Goal: Information Seeking & Learning: Learn about a topic

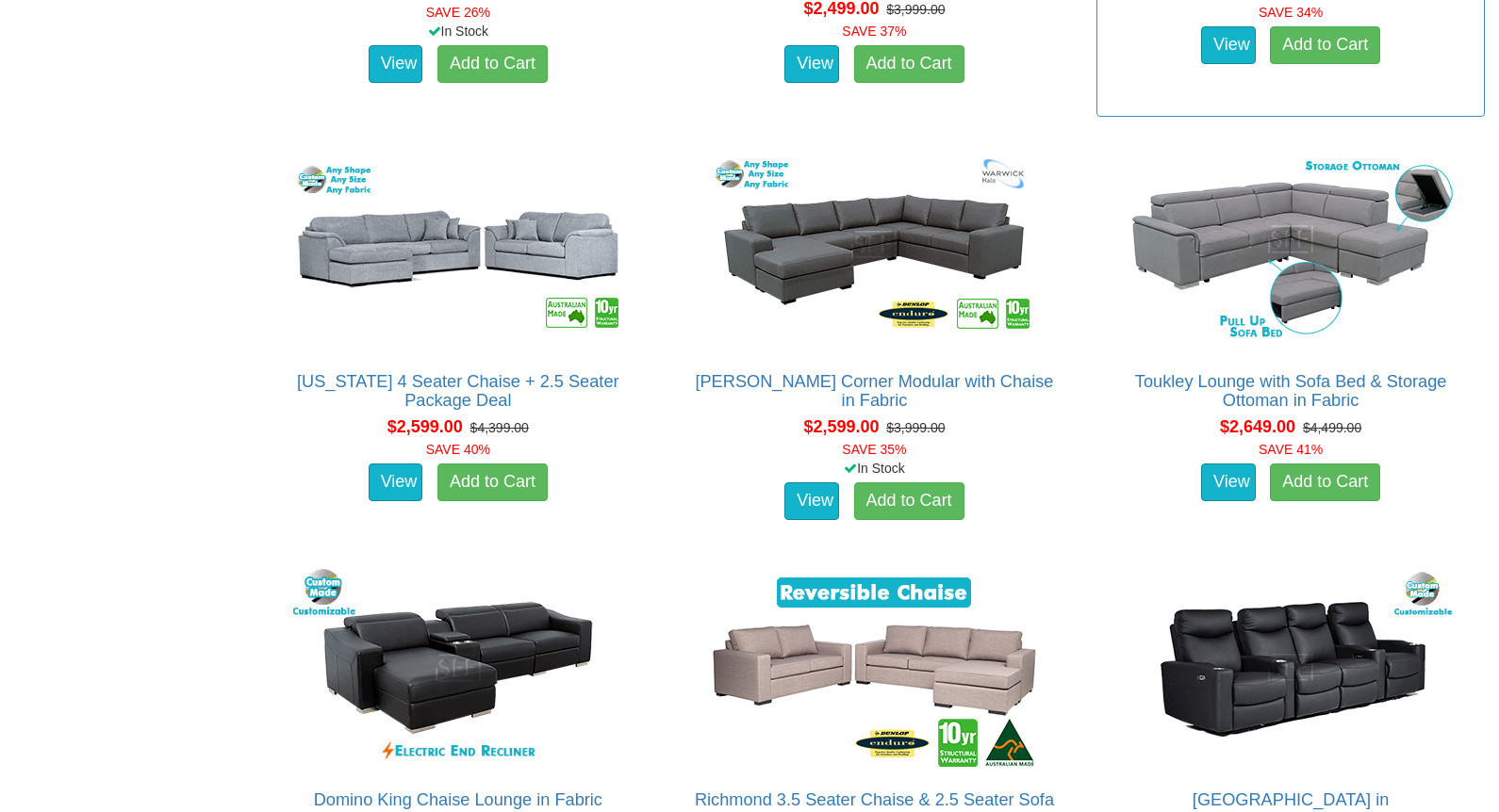
scroll to position [4707, 0]
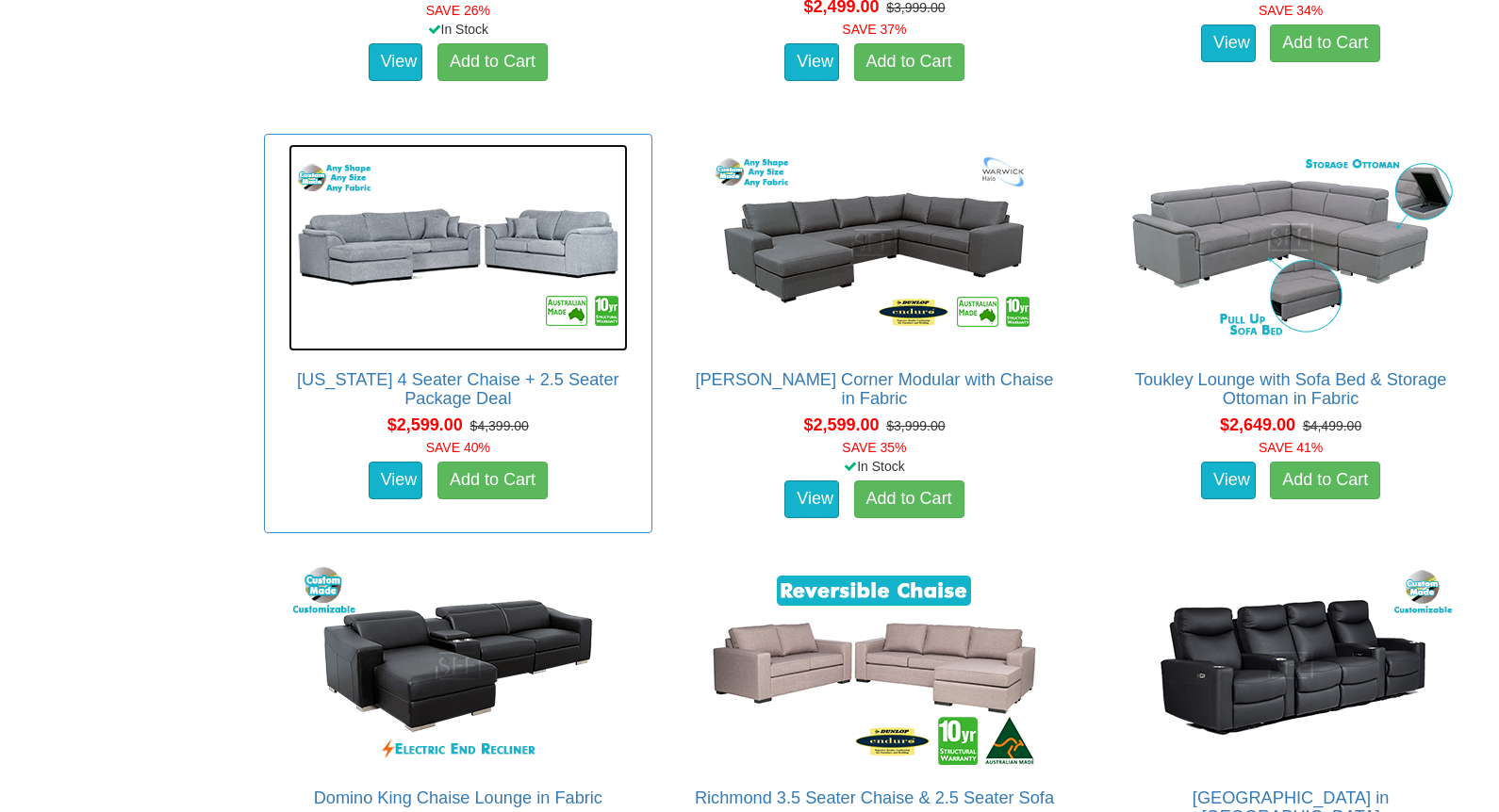
click at [553, 250] on img at bounding box center [458, 247] width 339 height 207
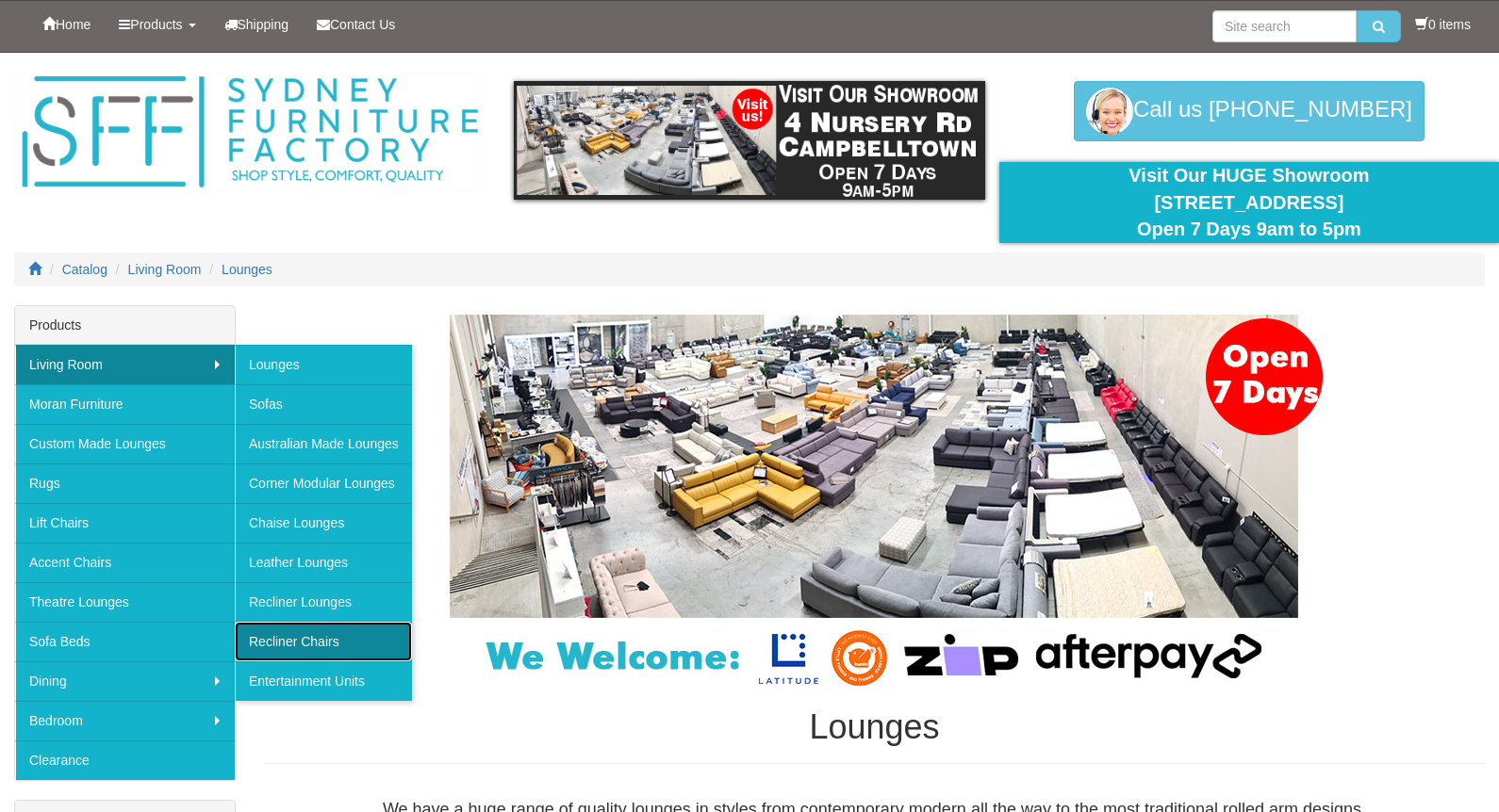
click at [311, 638] on link "Recliner Chairs" at bounding box center [323, 642] width 177 height 40
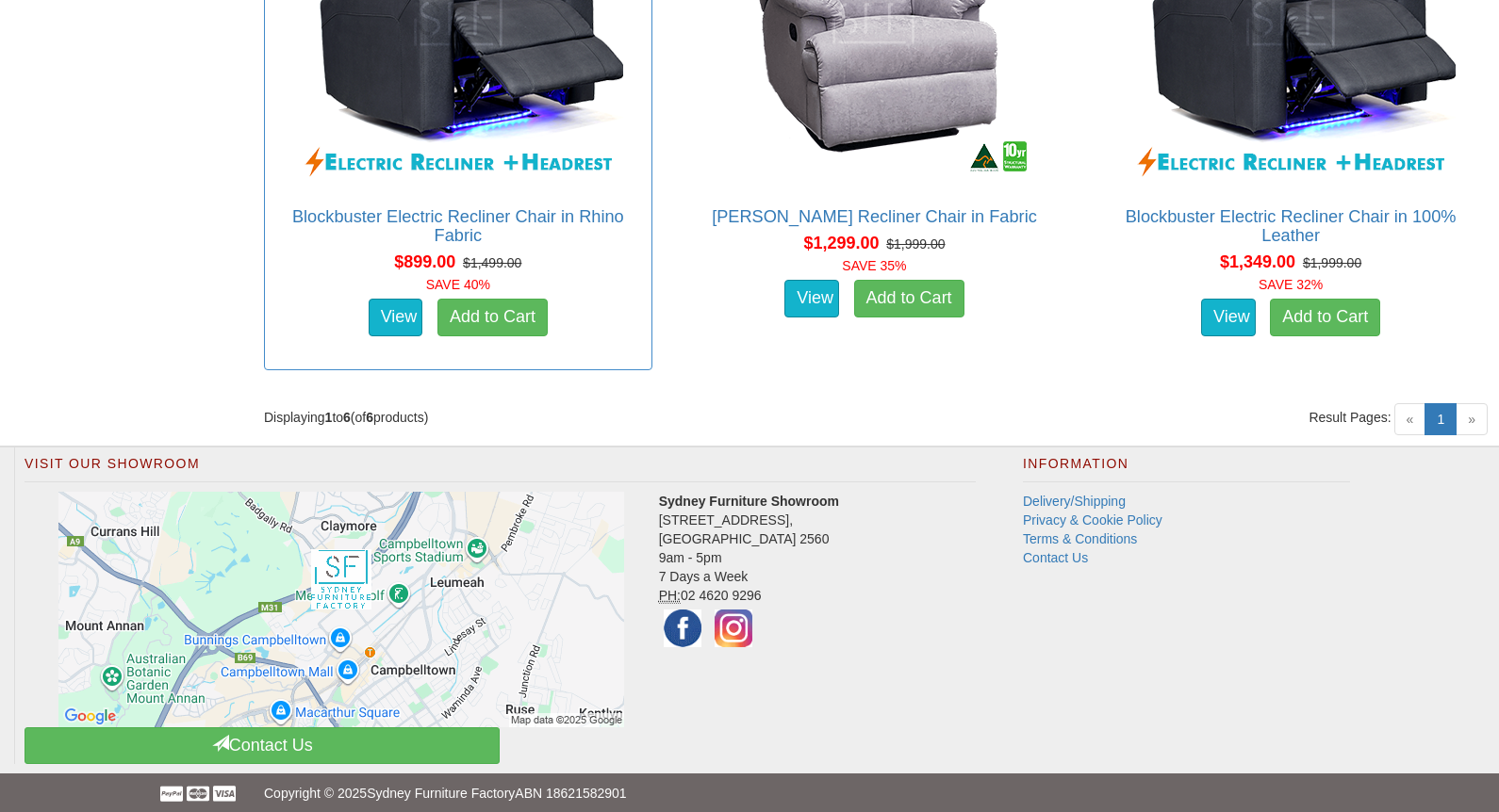
scroll to position [1918, 0]
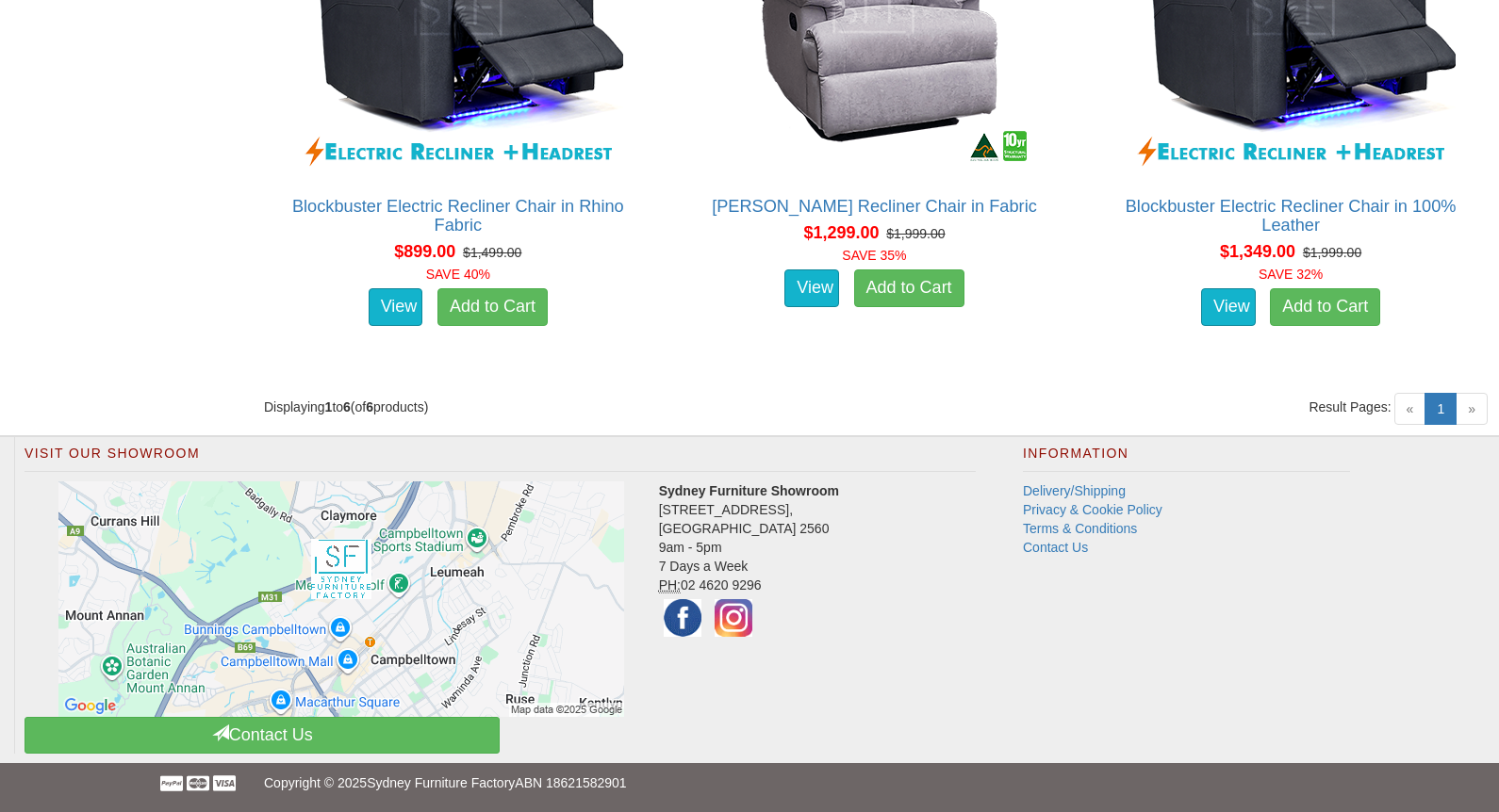
click at [1473, 411] on span "»" at bounding box center [1471, 409] width 32 height 32
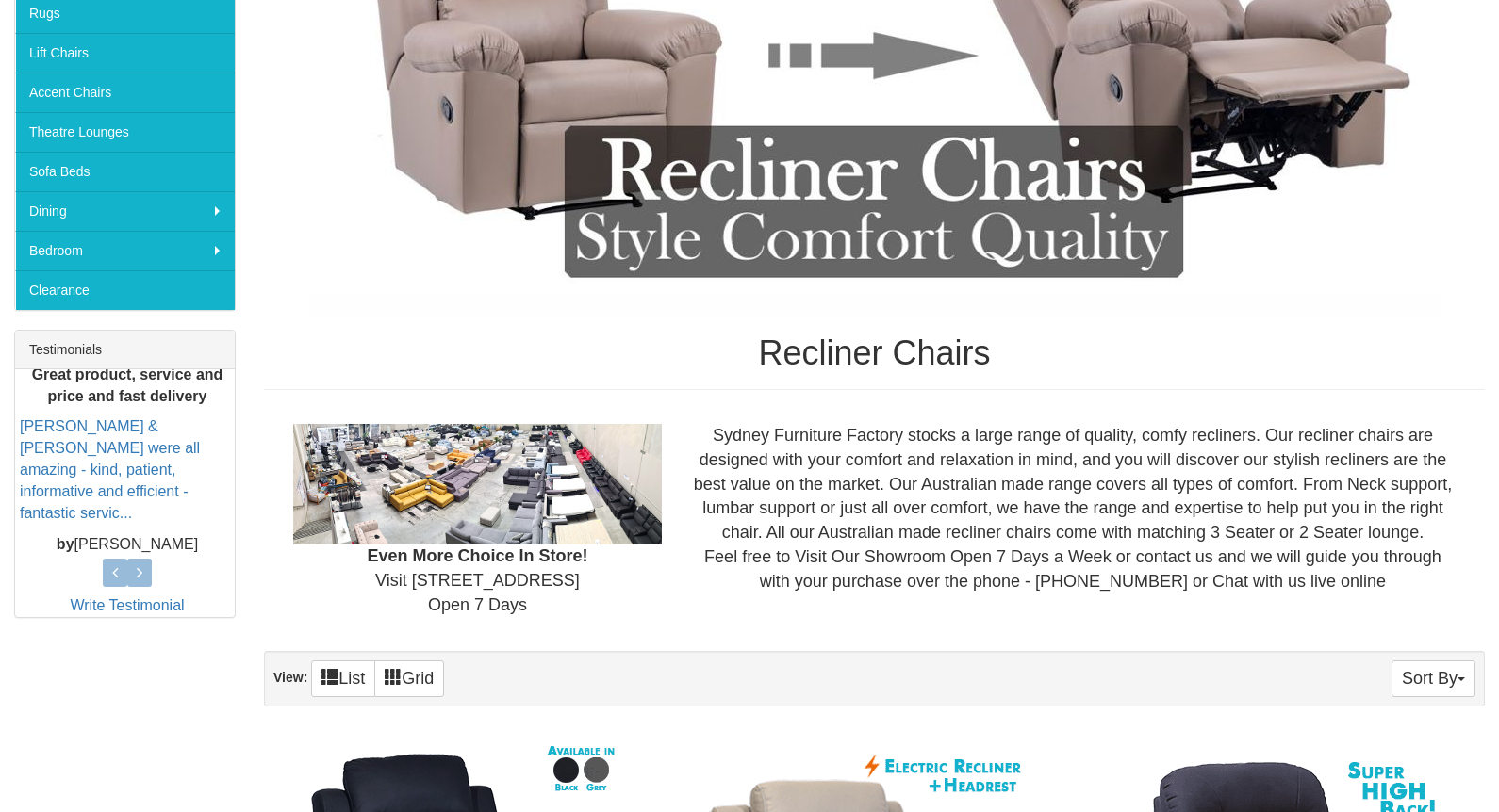
scroll to position [466, 0]
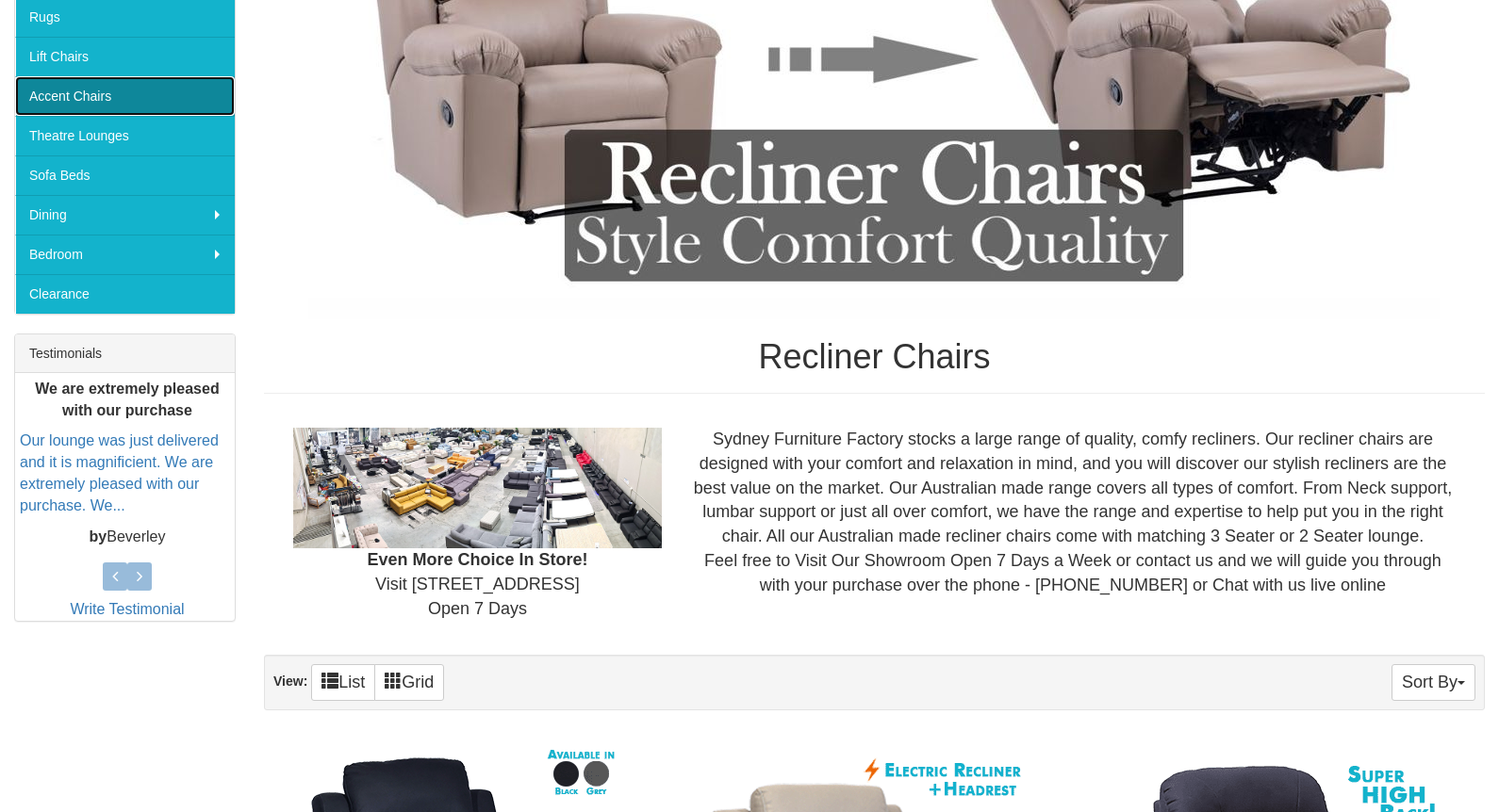
click at [107, 96] on link "Accent Chairs" at bounding box center [124, 95] width 219 height 40
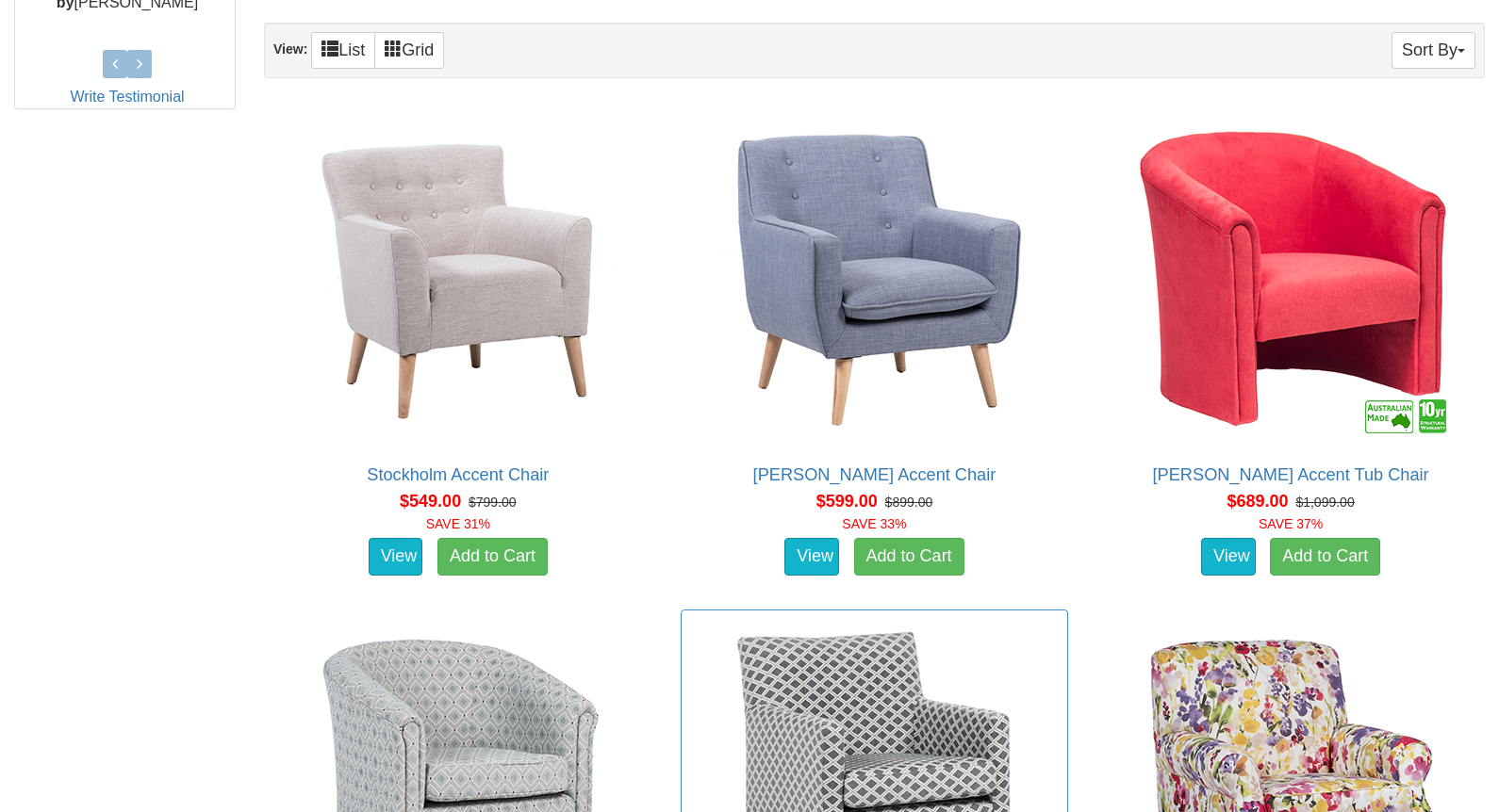
scroll to position [988, 0]
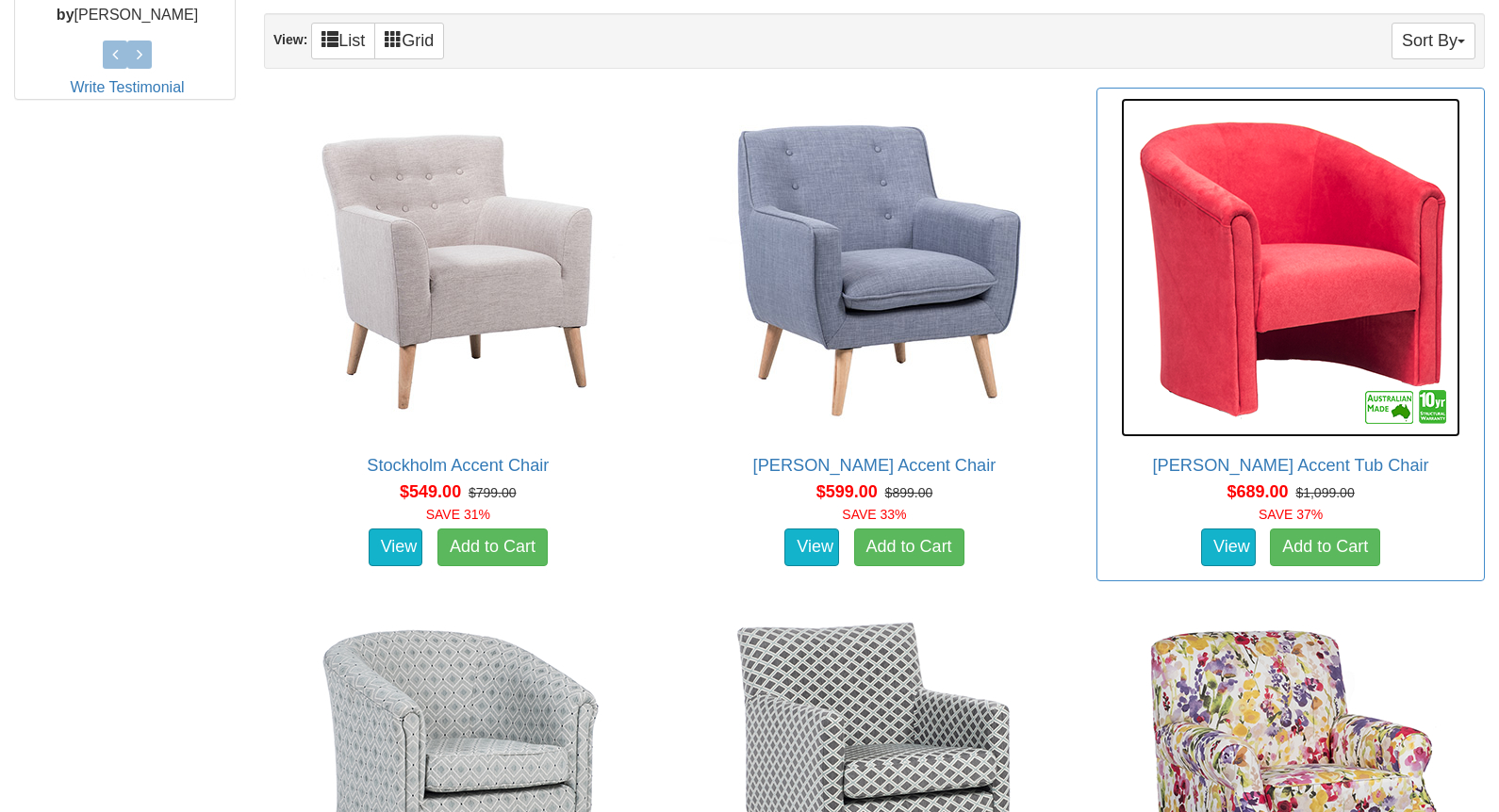
click at [1310, 281] on img at bounding box center [1291, 268] width 339 height 339
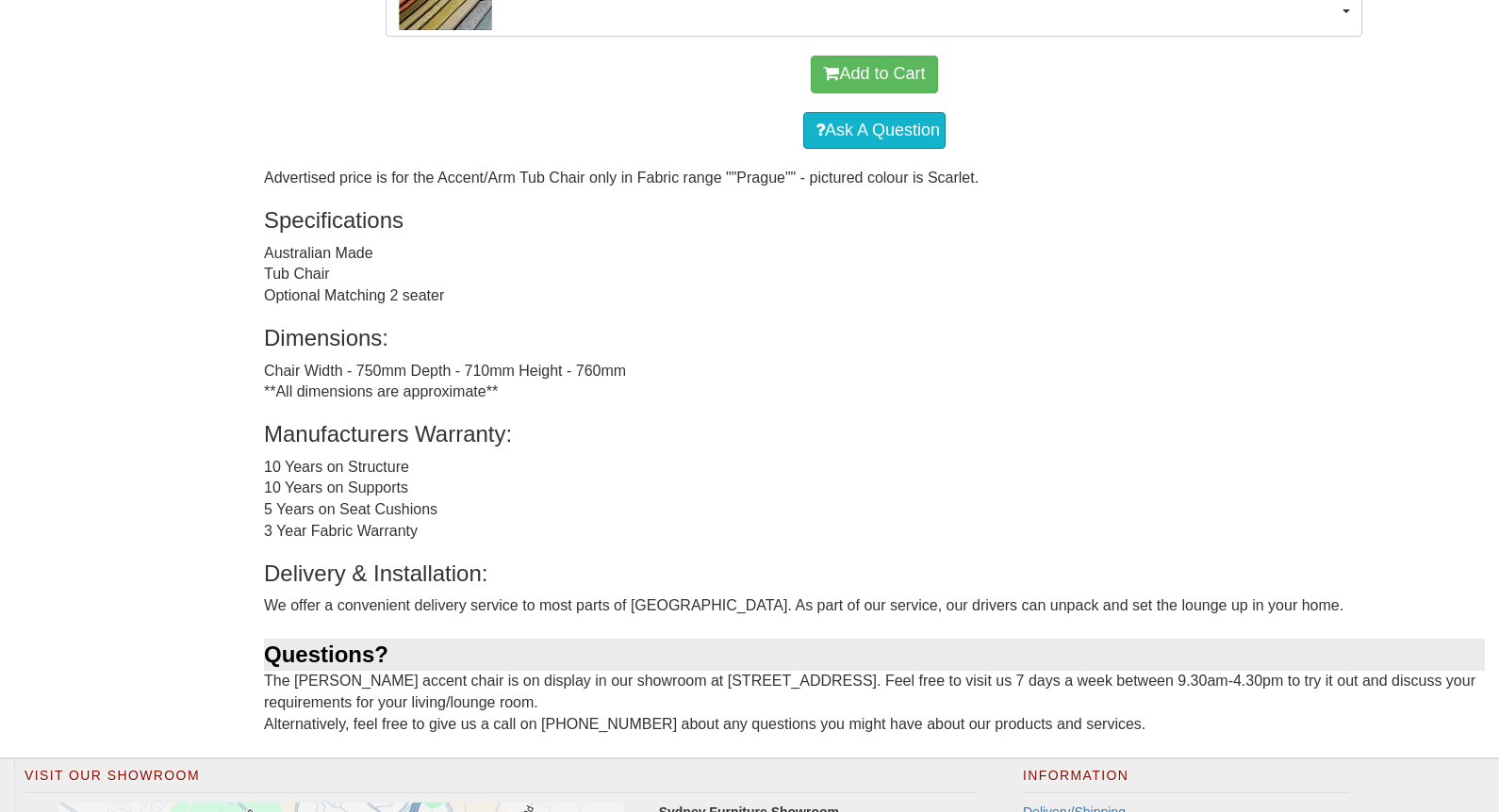
scroll to position [1127, 0]
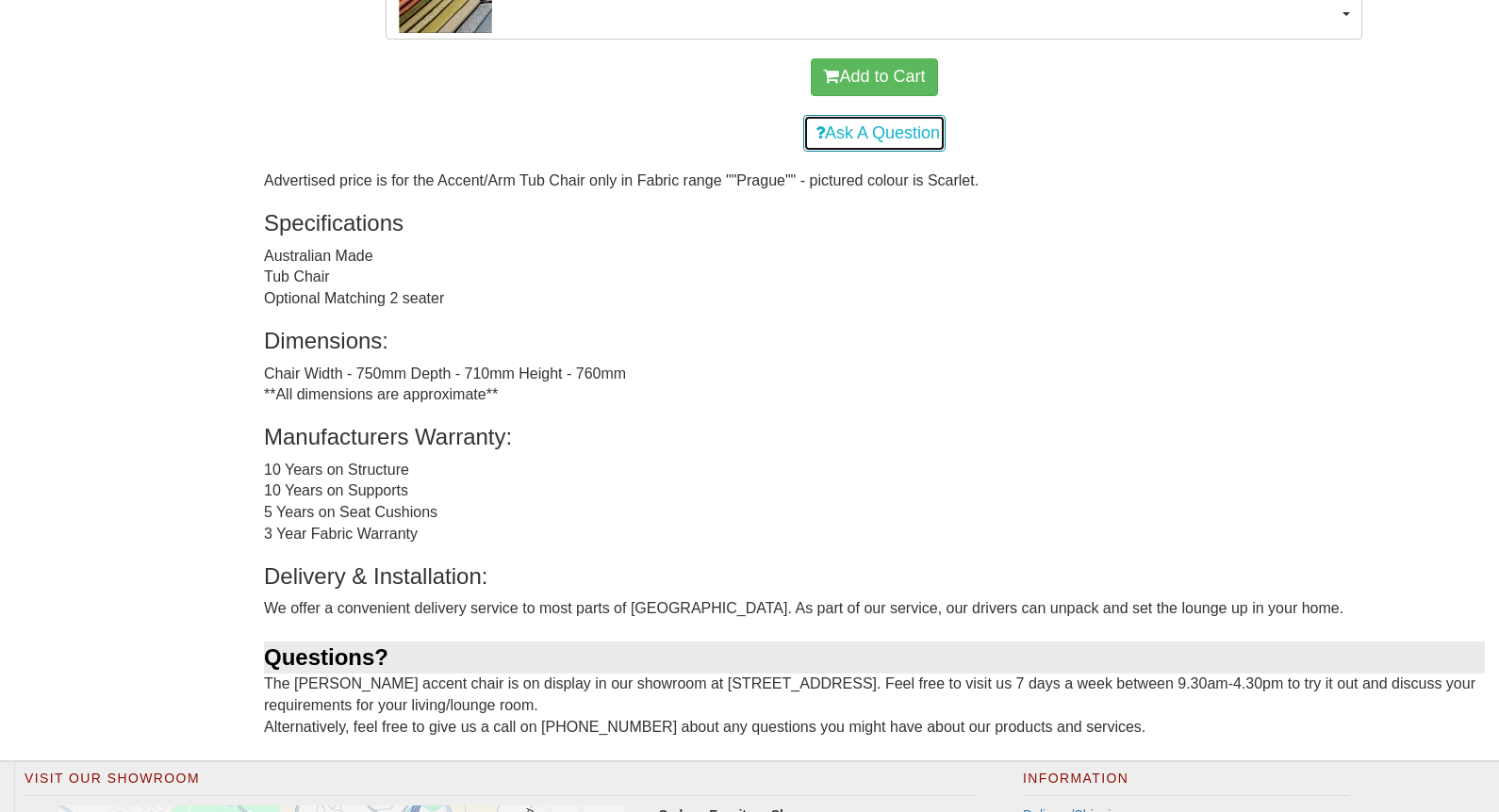
click at [871, 132] on link "Ask A Question" at bounding box center [874, 133] width 142 height 38
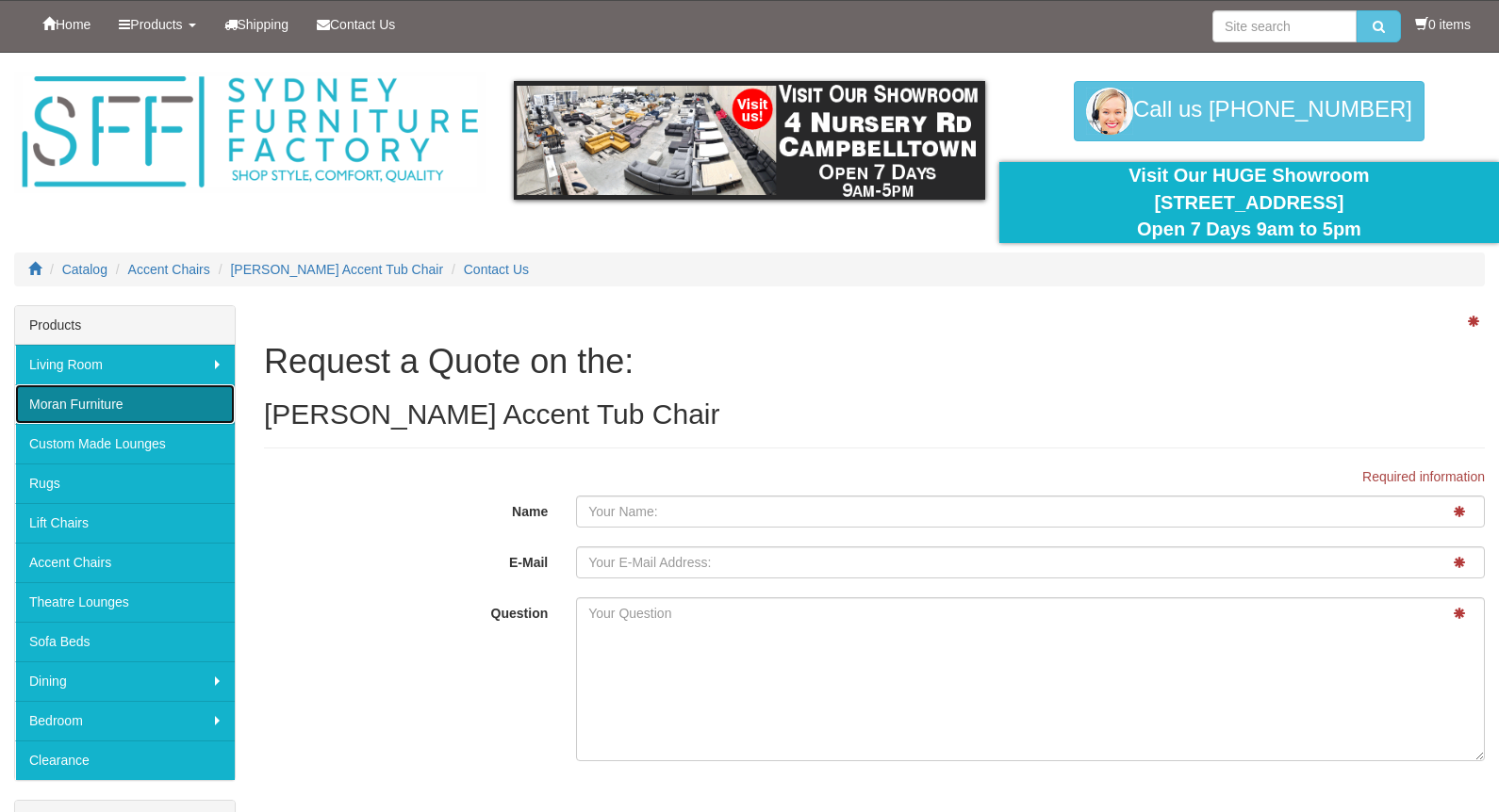
click at [121, 405] on link "Moran Furniture" at bounding box center [124, 404] width 219 height 40
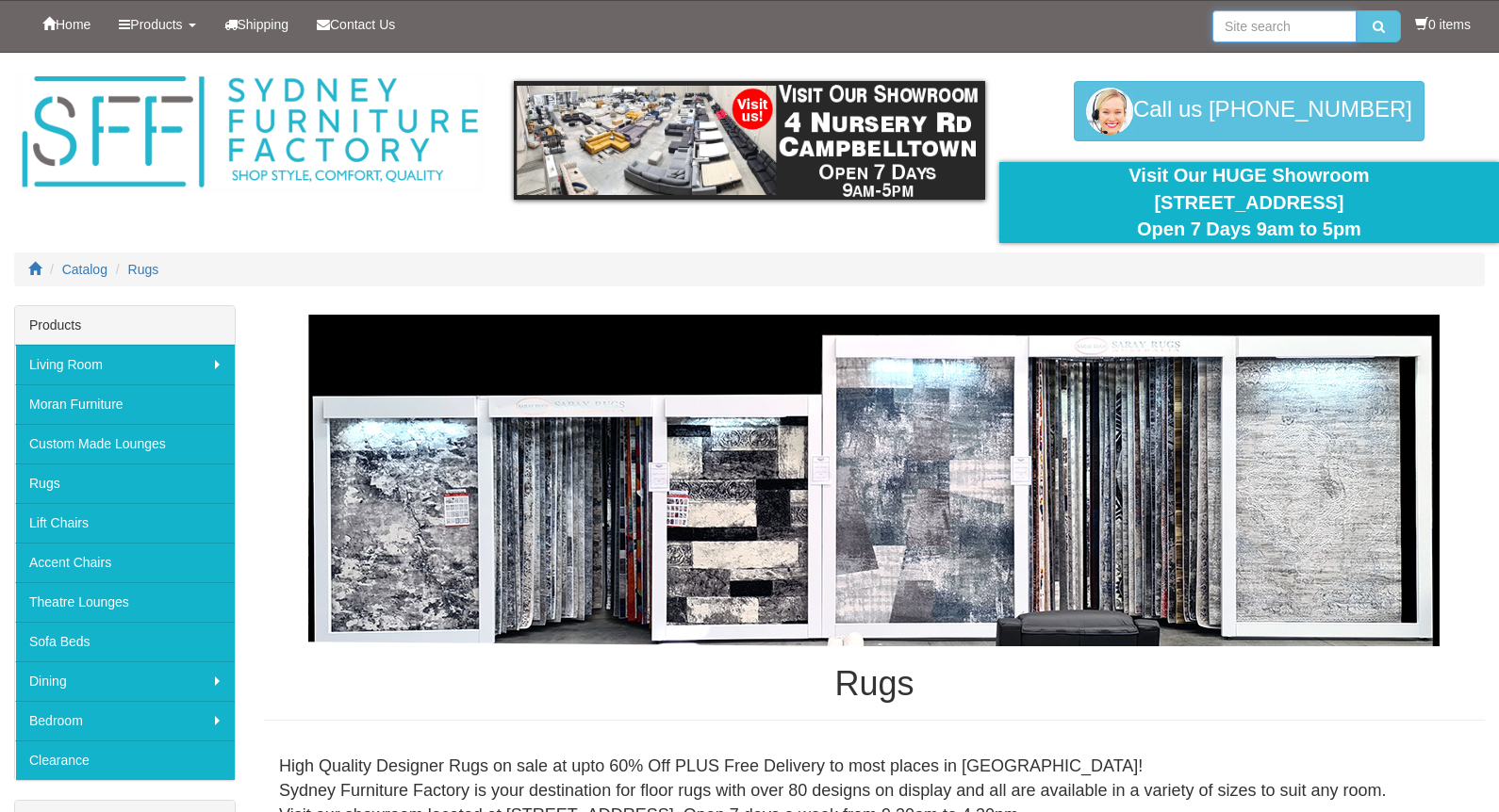
click at [1227, 28] on input "search" at bounding box center [1284, 26] width 144 height 32
type input "beige rugs"
click at [1357, 11] on button "submit" at bounding box center [1378, 26] width 44 height 32
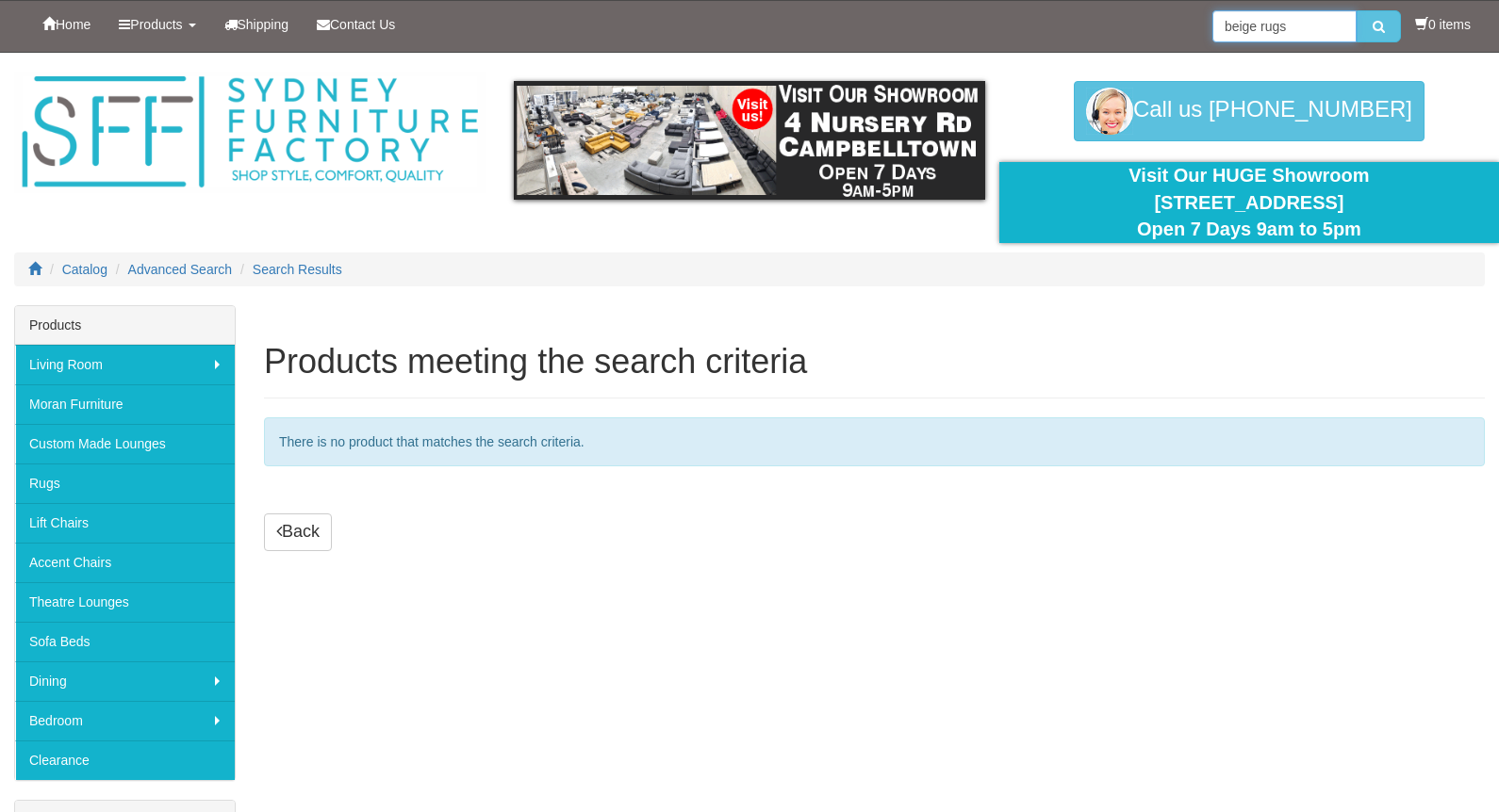
click at [1286, 26] on input "beige rugs" at bounding box center [1284, 26] width 144 height 32
type input "b"
type input "fabrics"
click at [1385, 22] on button "submit" at bounding box center [1378, 26] width 44 height 32
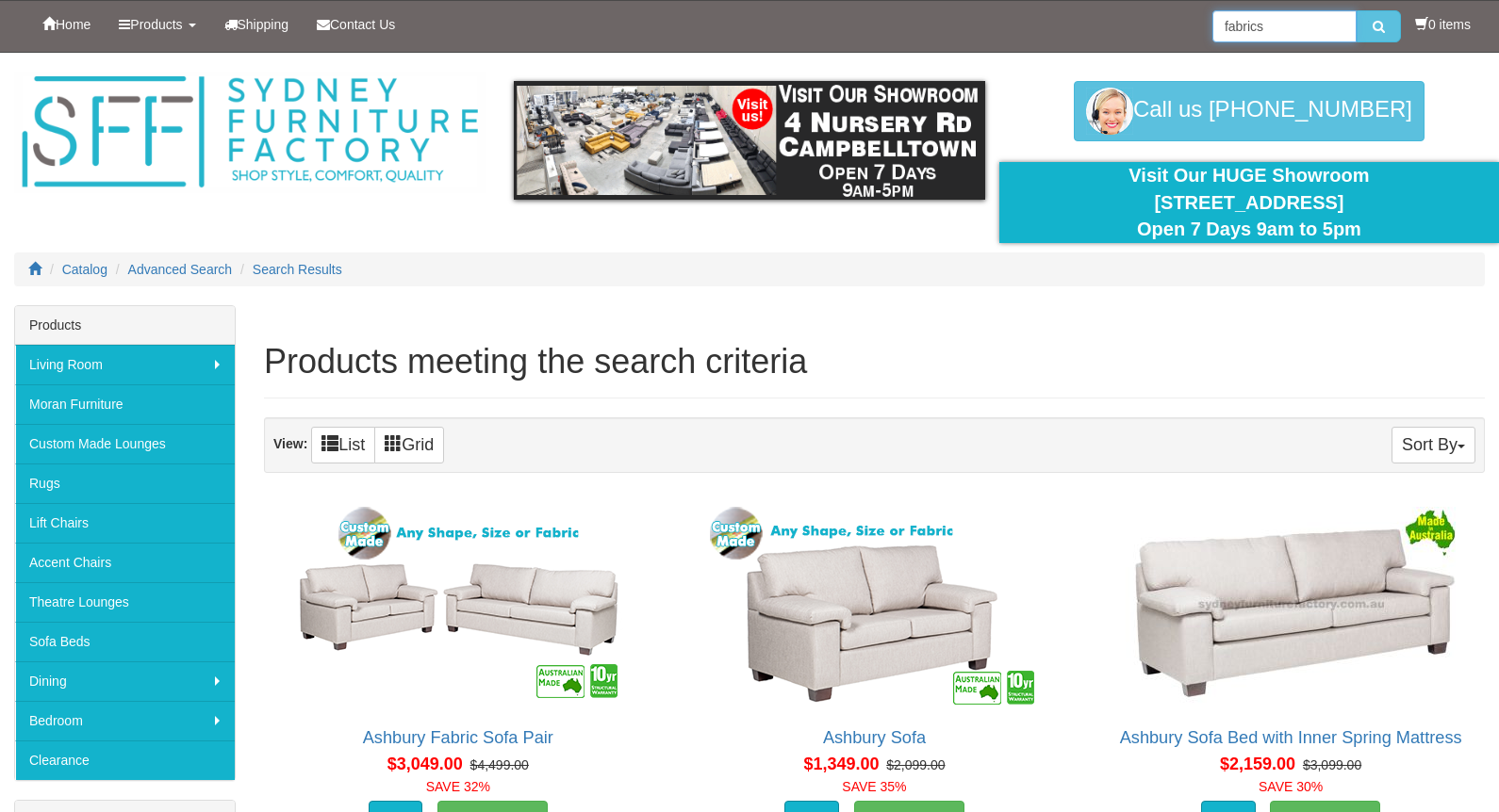
click at [1263, 26] on input "fabrics" at bounding box center [1284, 26] width 144 height 32
type input "fabric colours"
click at [1375, 25] on icon "submit" at bounding box center [1378, 26] width 13 height 14
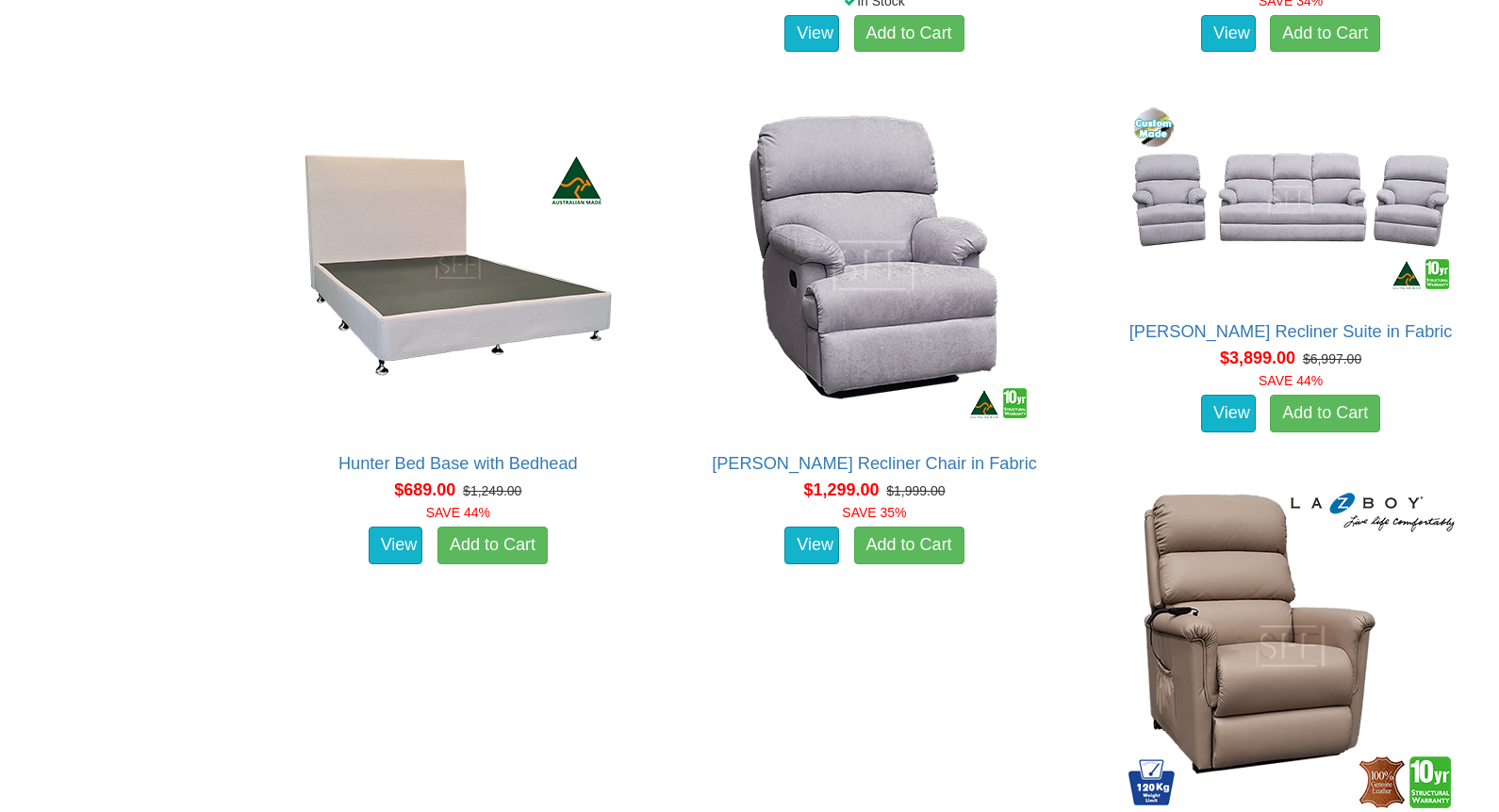
scroll to position [16299, 0]
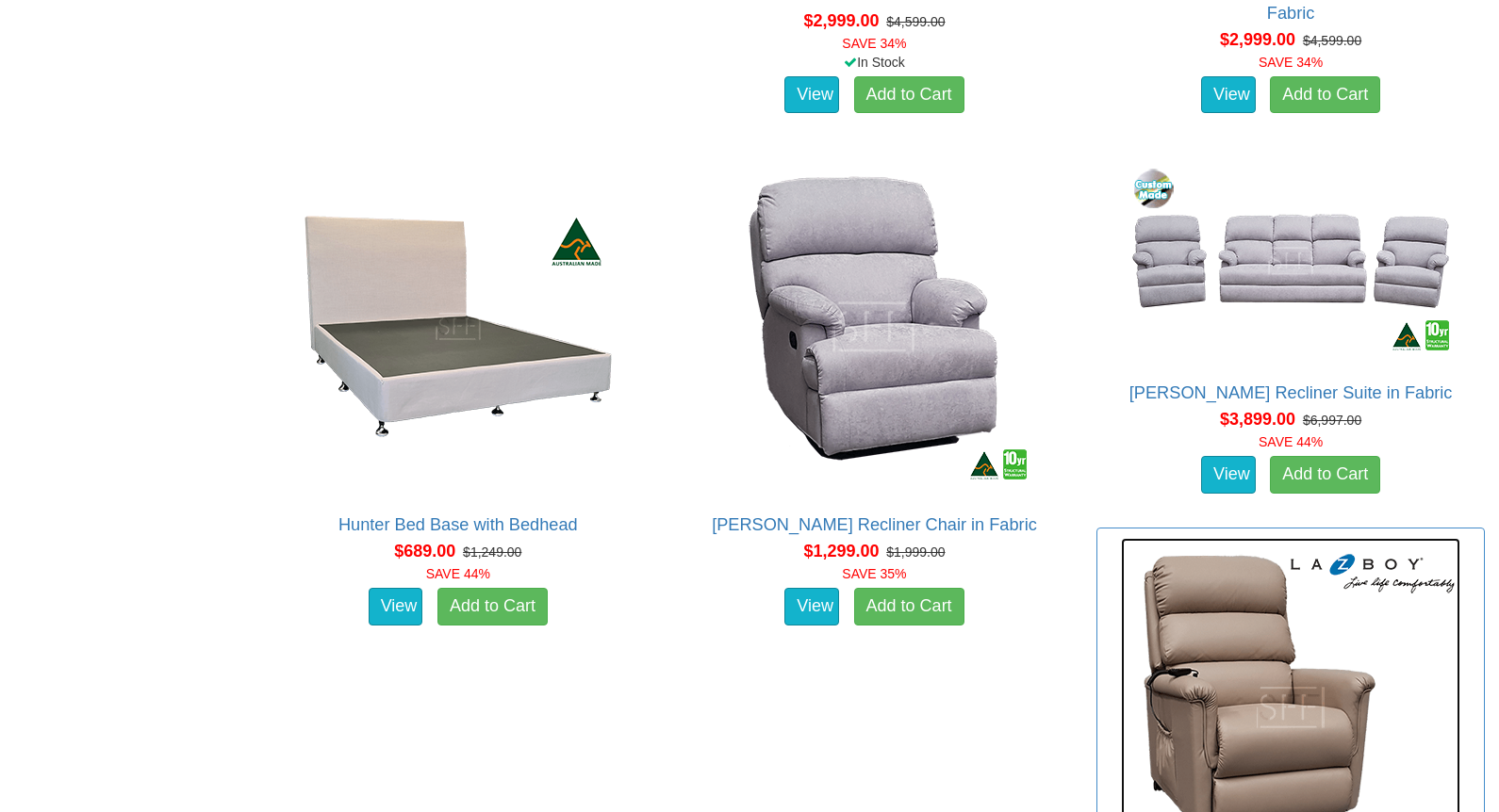
click at [1266, 538] on img at bounding box center [1291, 708] width 339 height 339
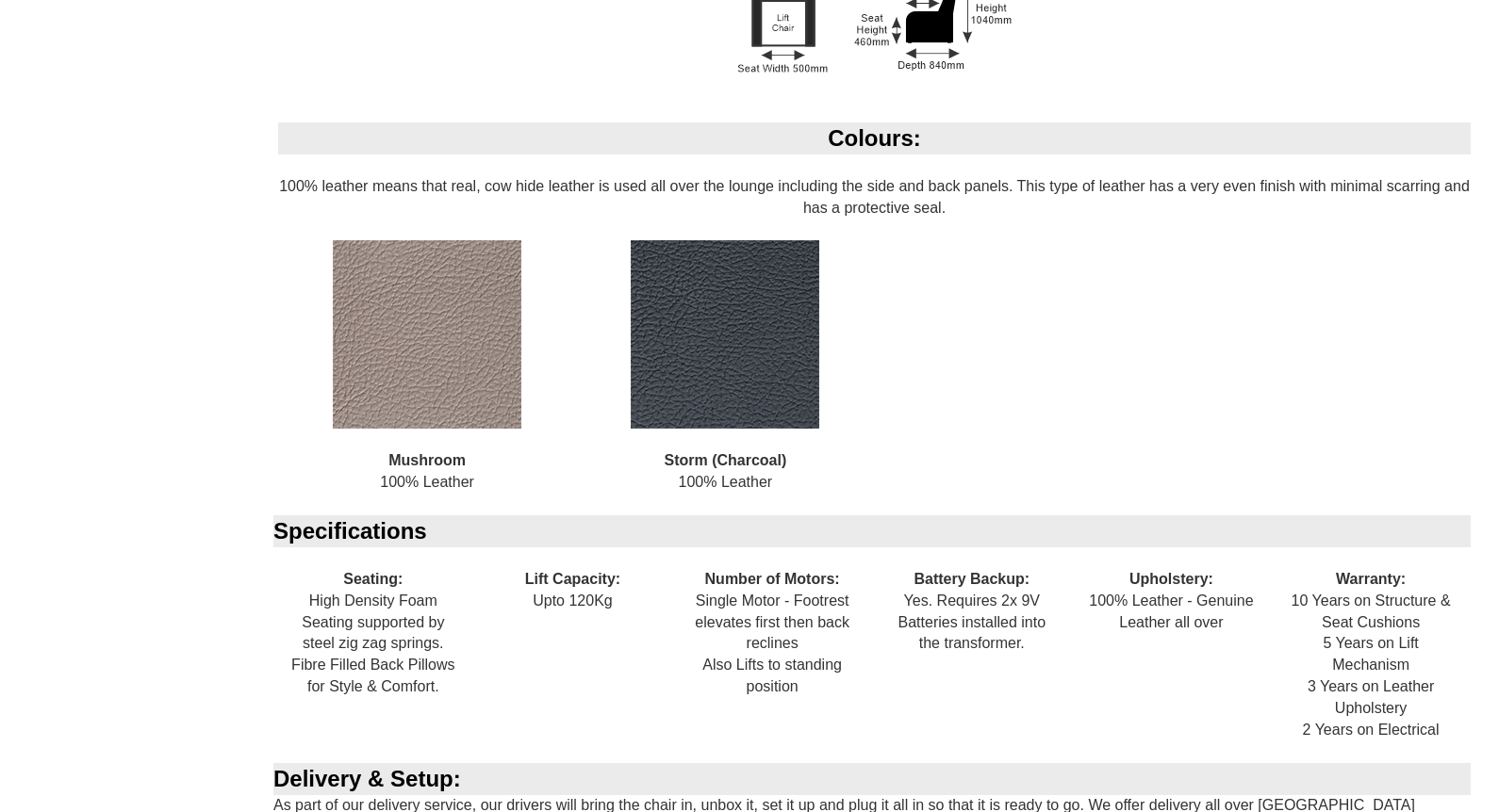
scroll to position [1240, 0]
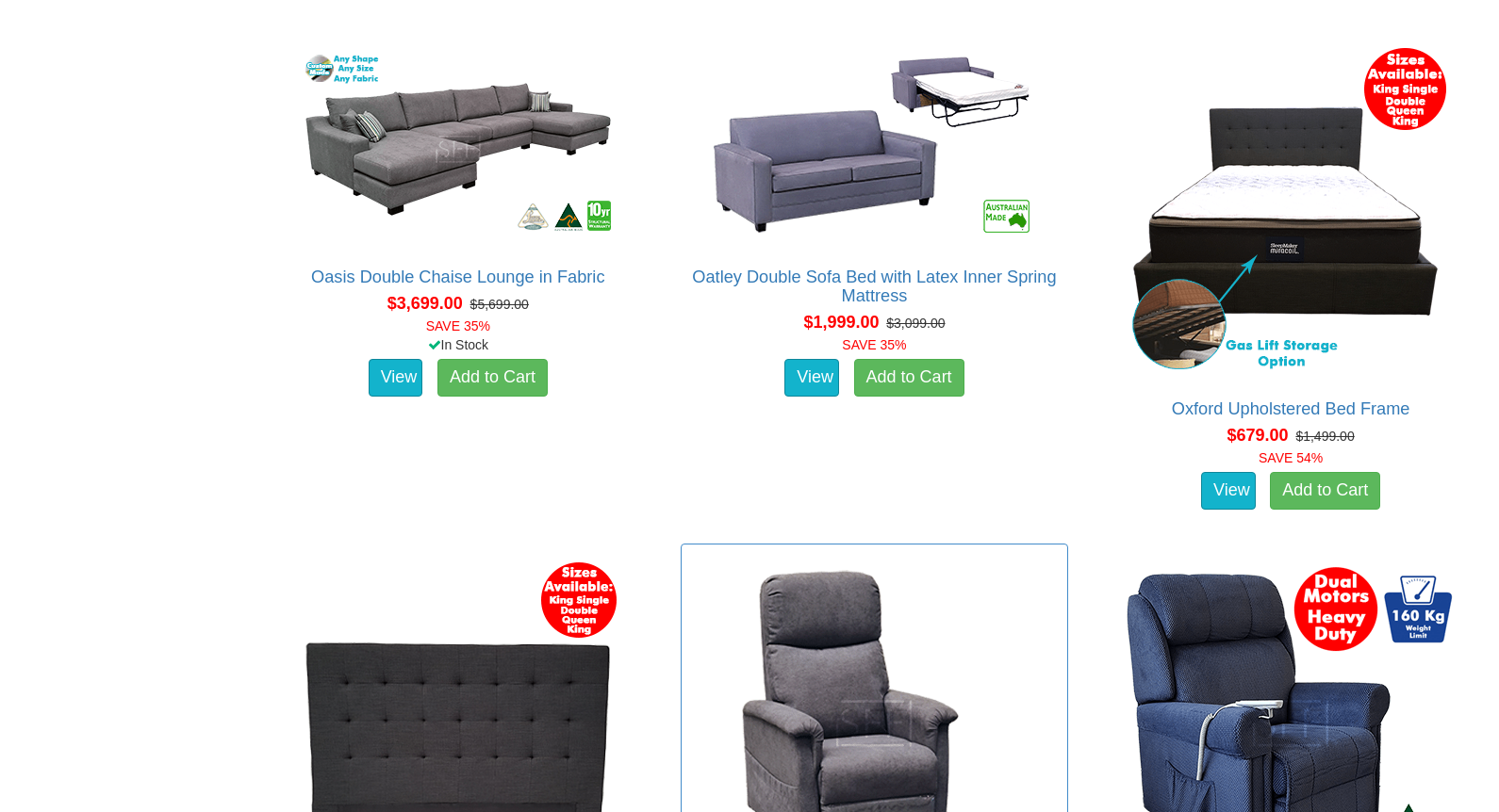
scroll to position [20002, 0]
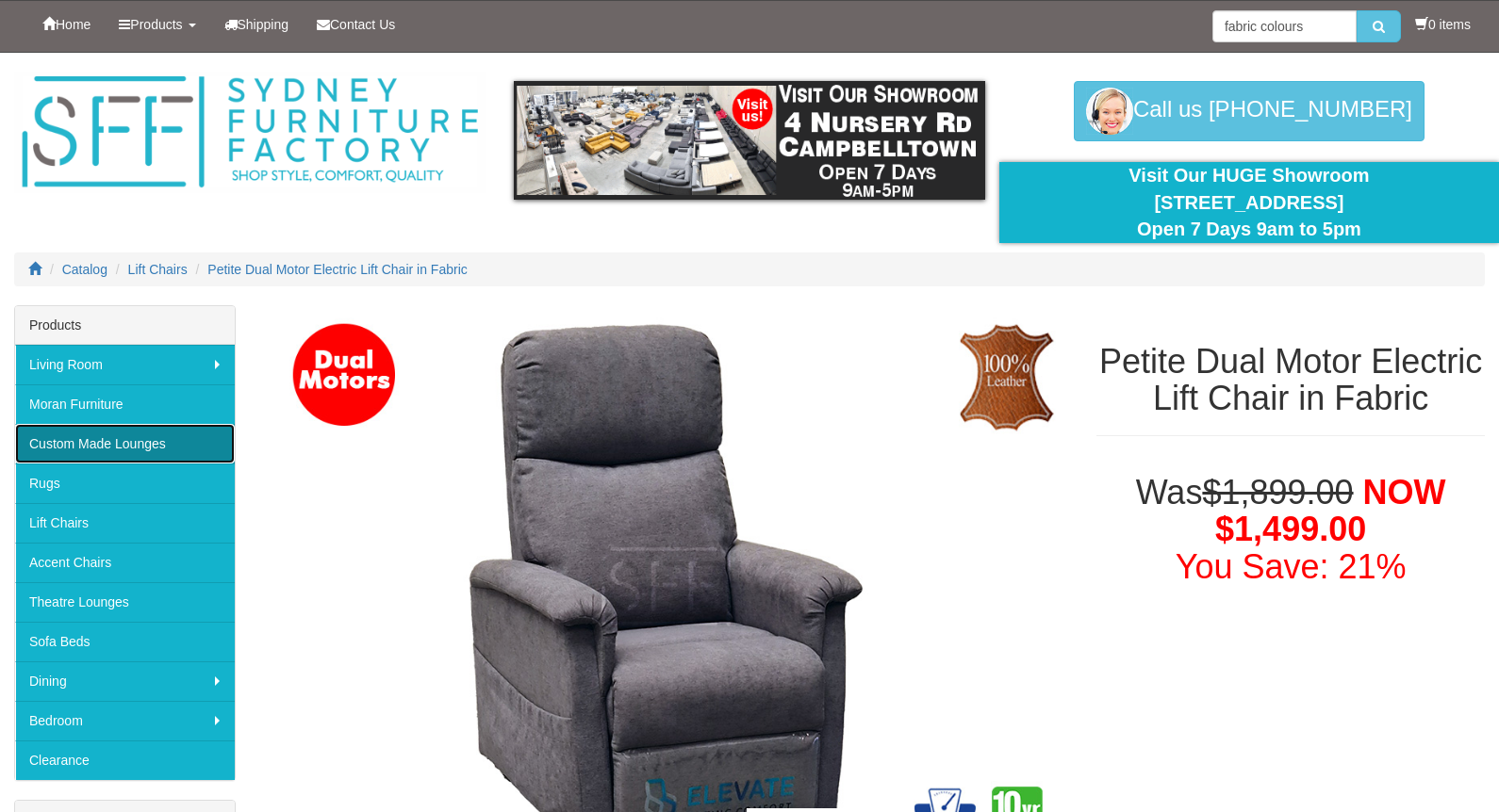
click at [105, 439] on link "Custom Made Lounges" at bounding box center [124, 443] width 219 height 40
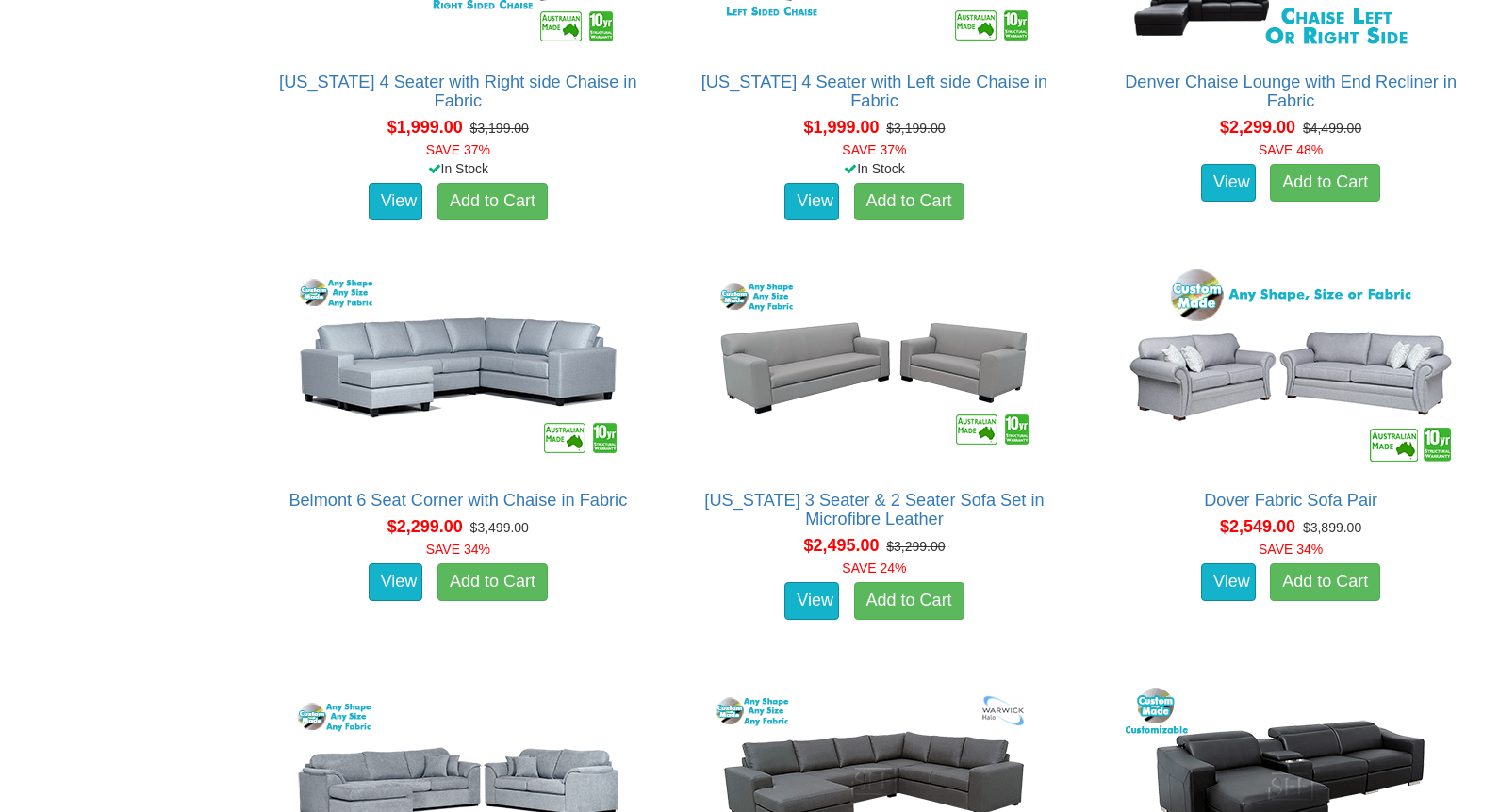
scroll to position [2293, 0]
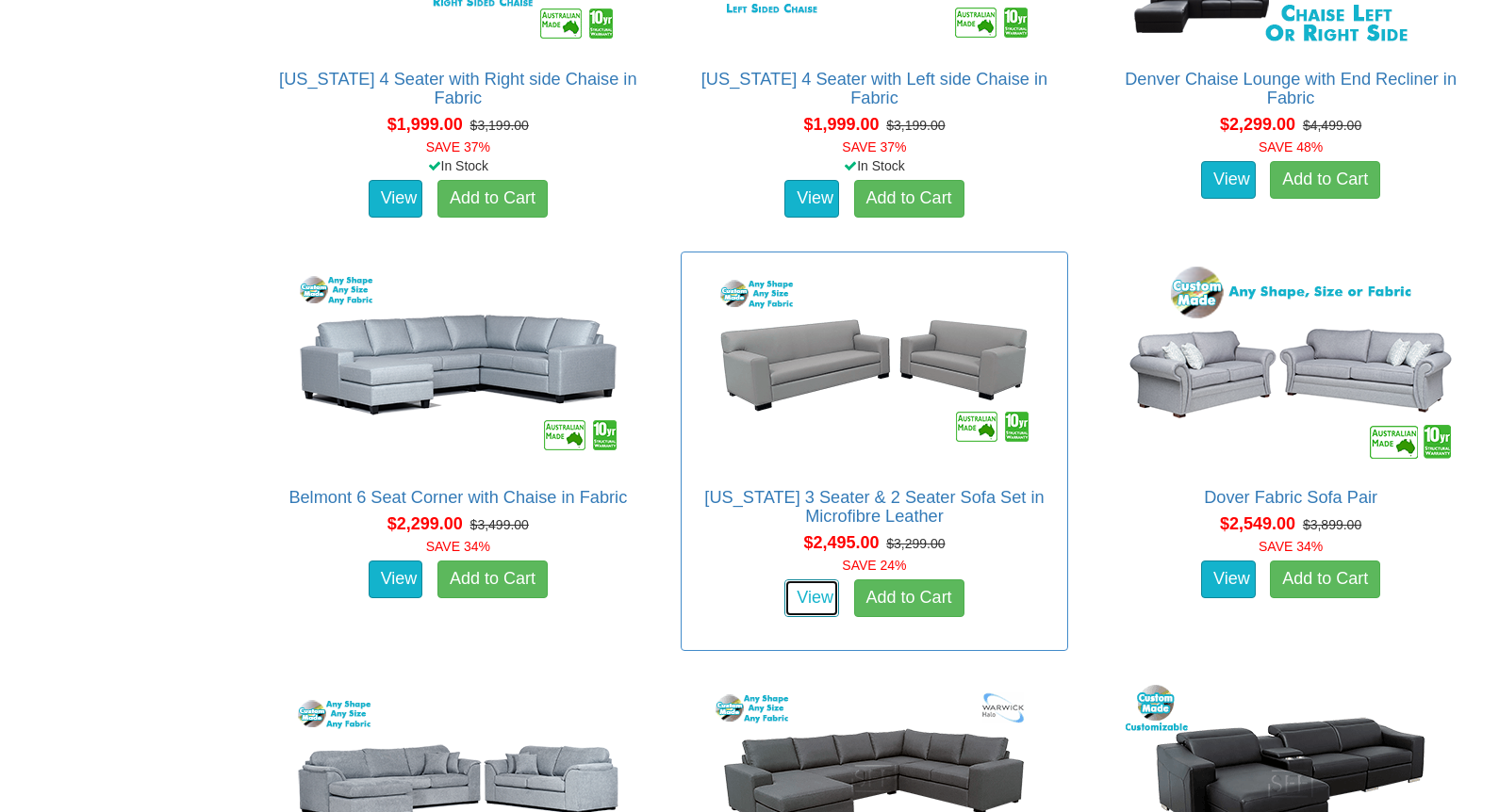
click at [814, 593] on link "View" at bounding box center [811, 598] width 55 height 38
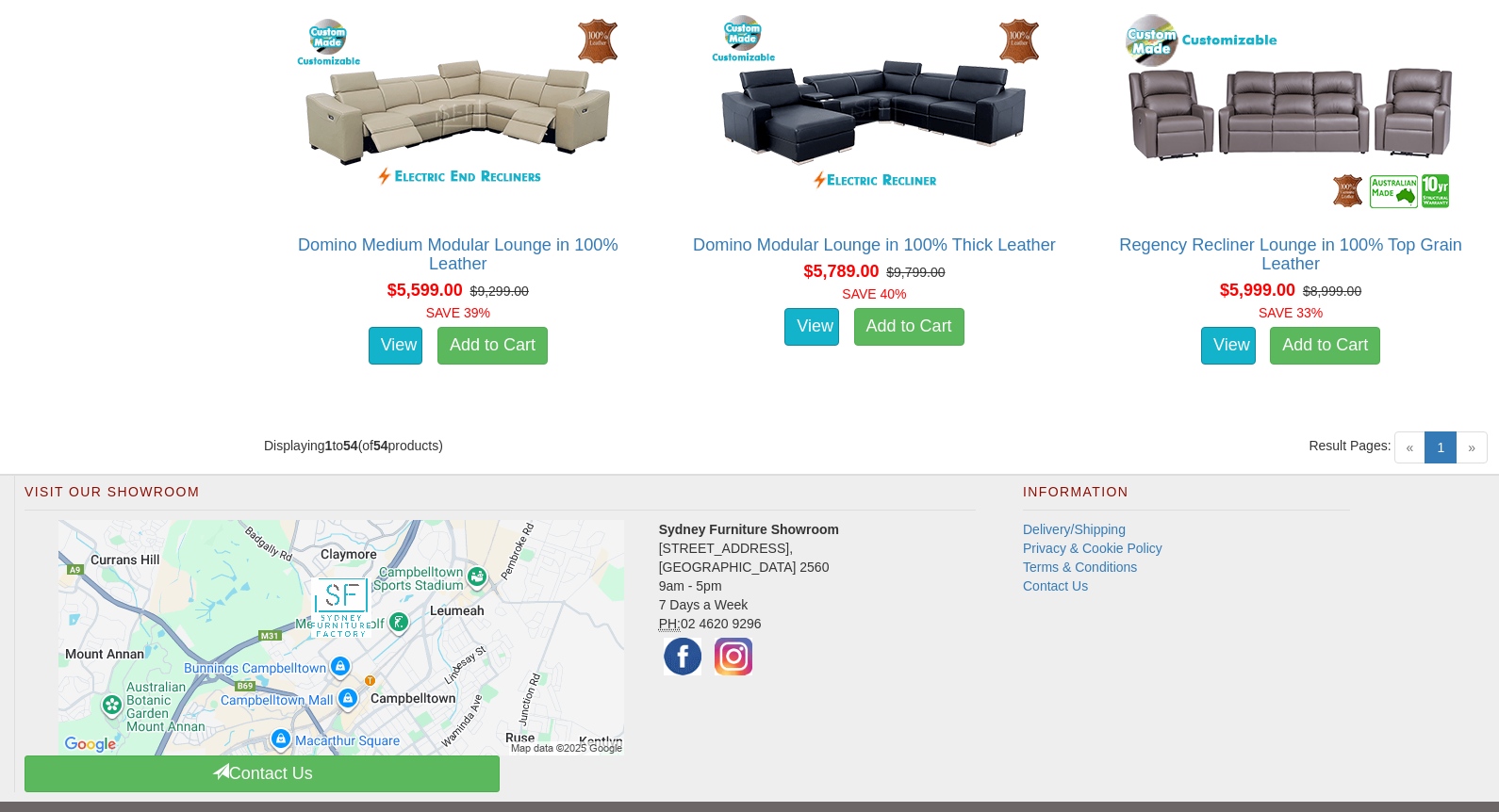
scroll to position [8441, 0]
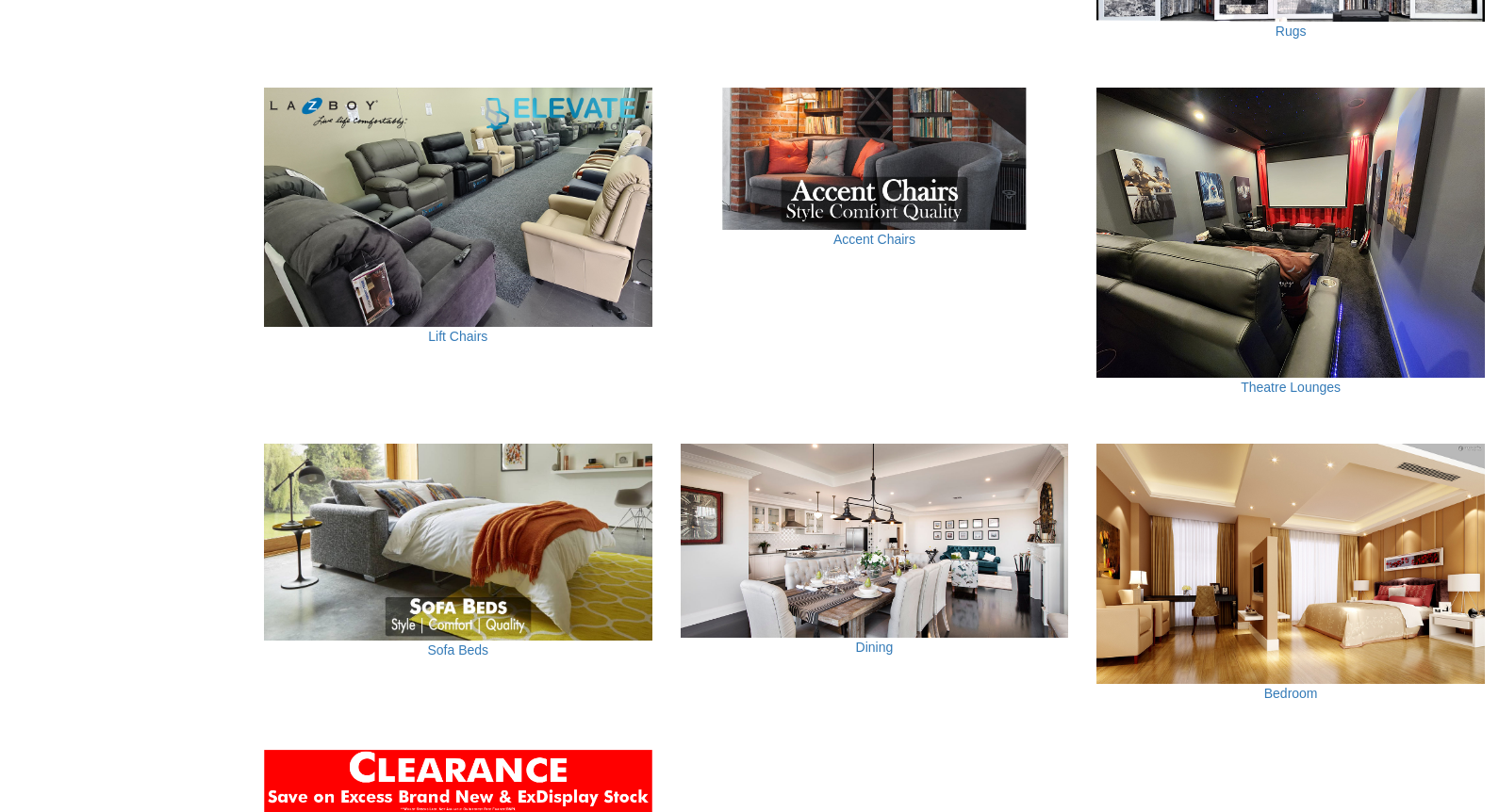
scroll to position [1121, 0]
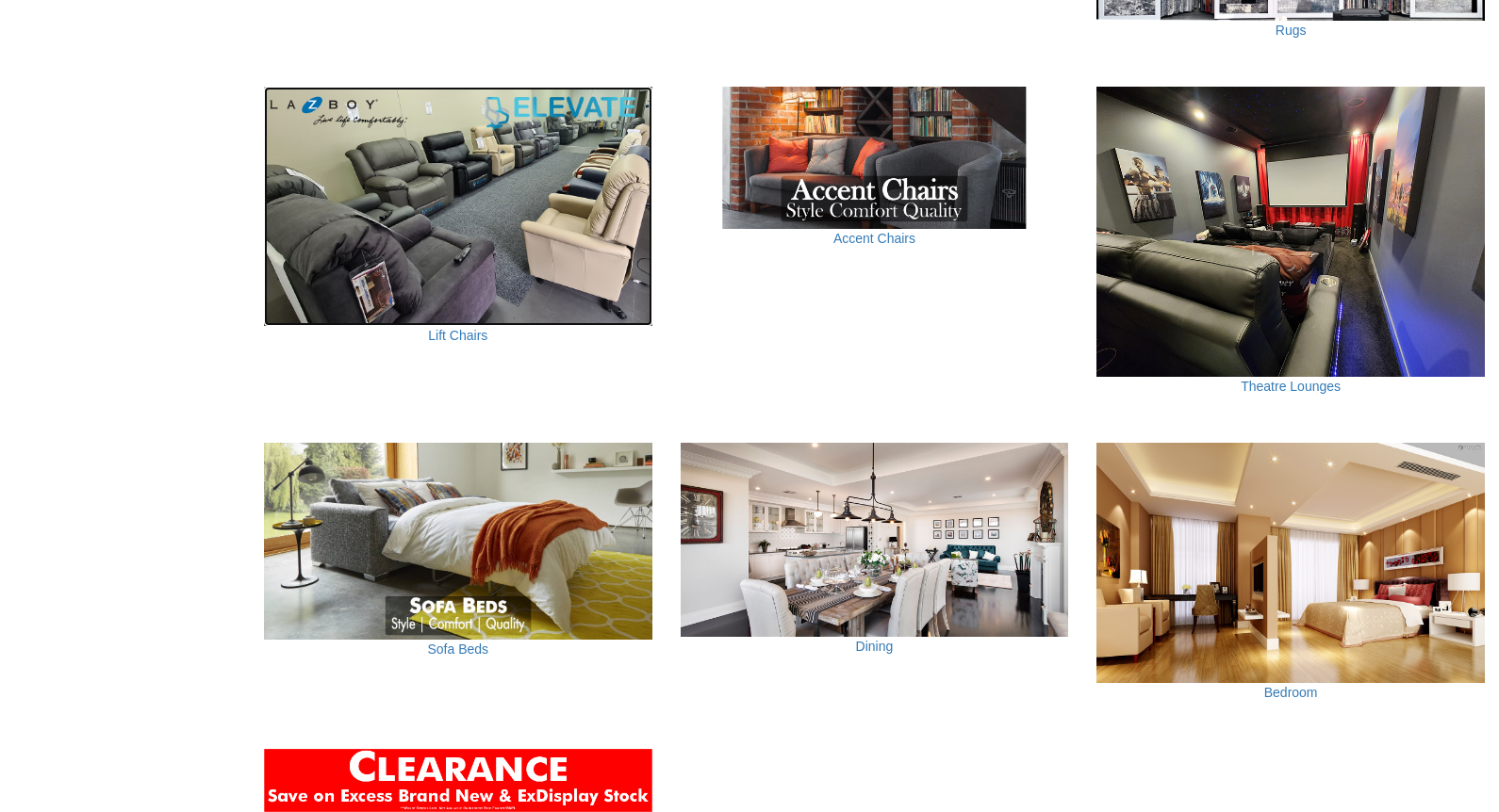
click at [515, 243] on img at bounding box center [458, 206] width 389 height 240
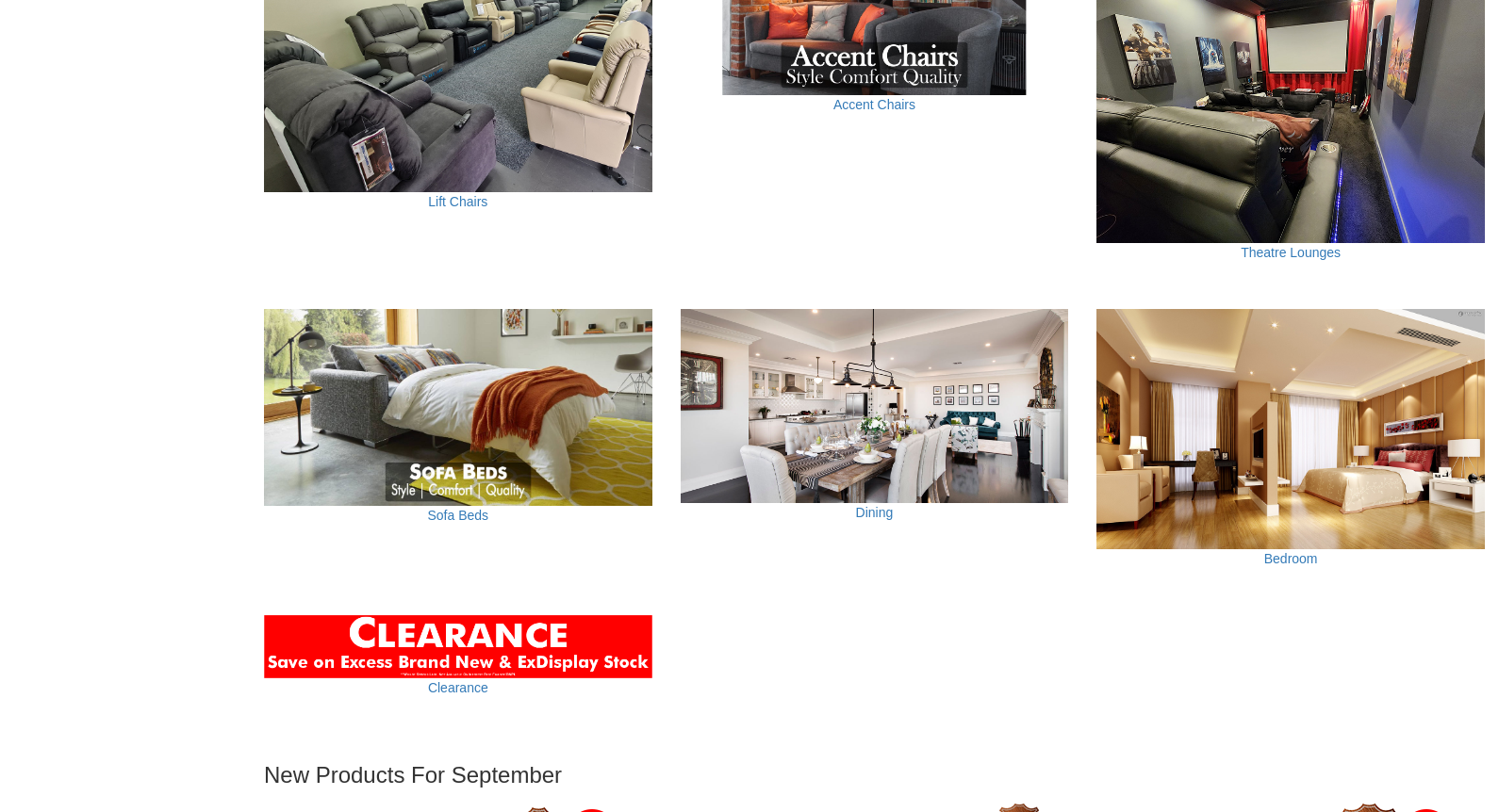
scroll to position [1257, 0]
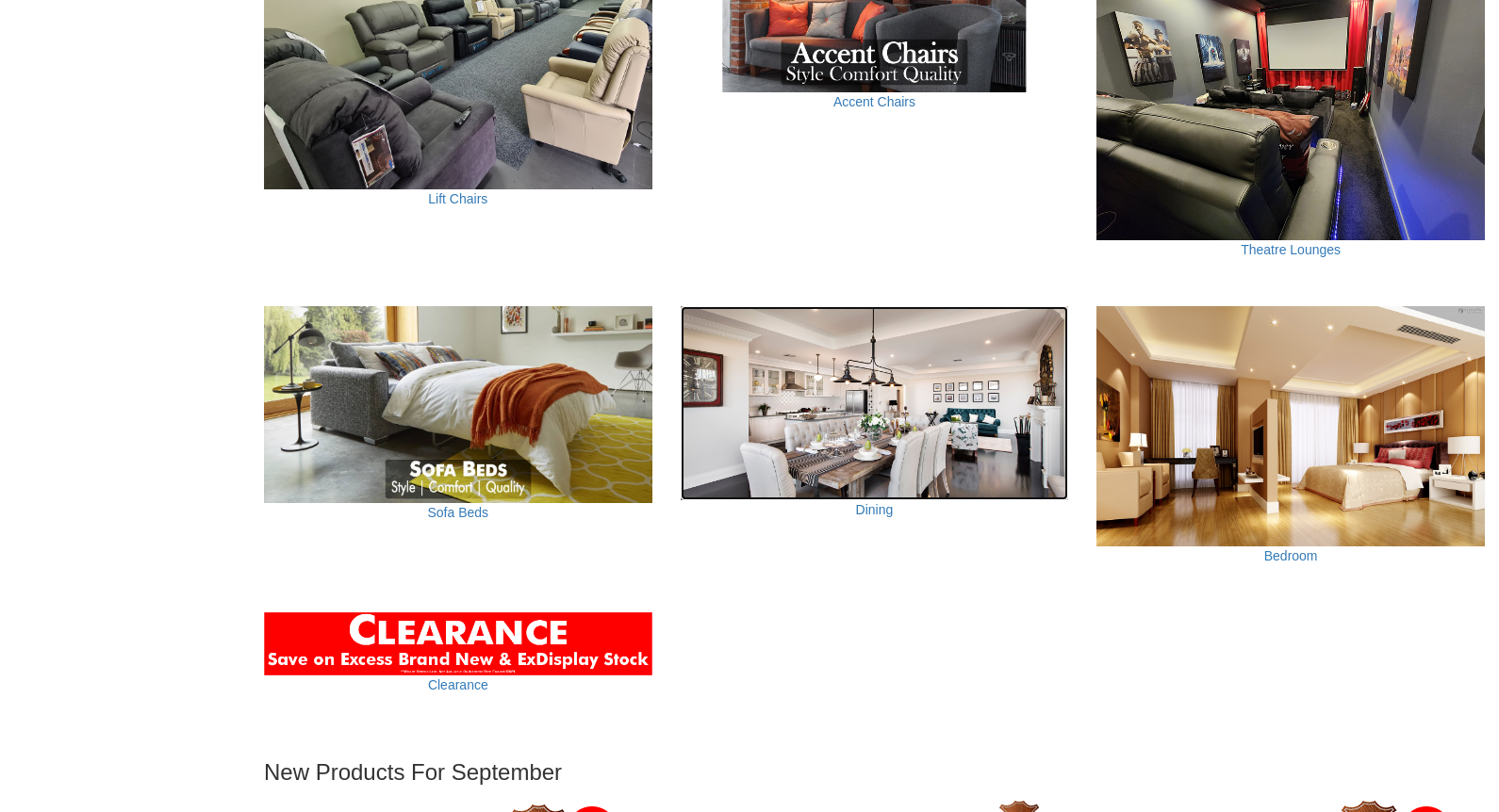
click at [1008, 424] on img at bounding box center [875, 402] width 389 height 194
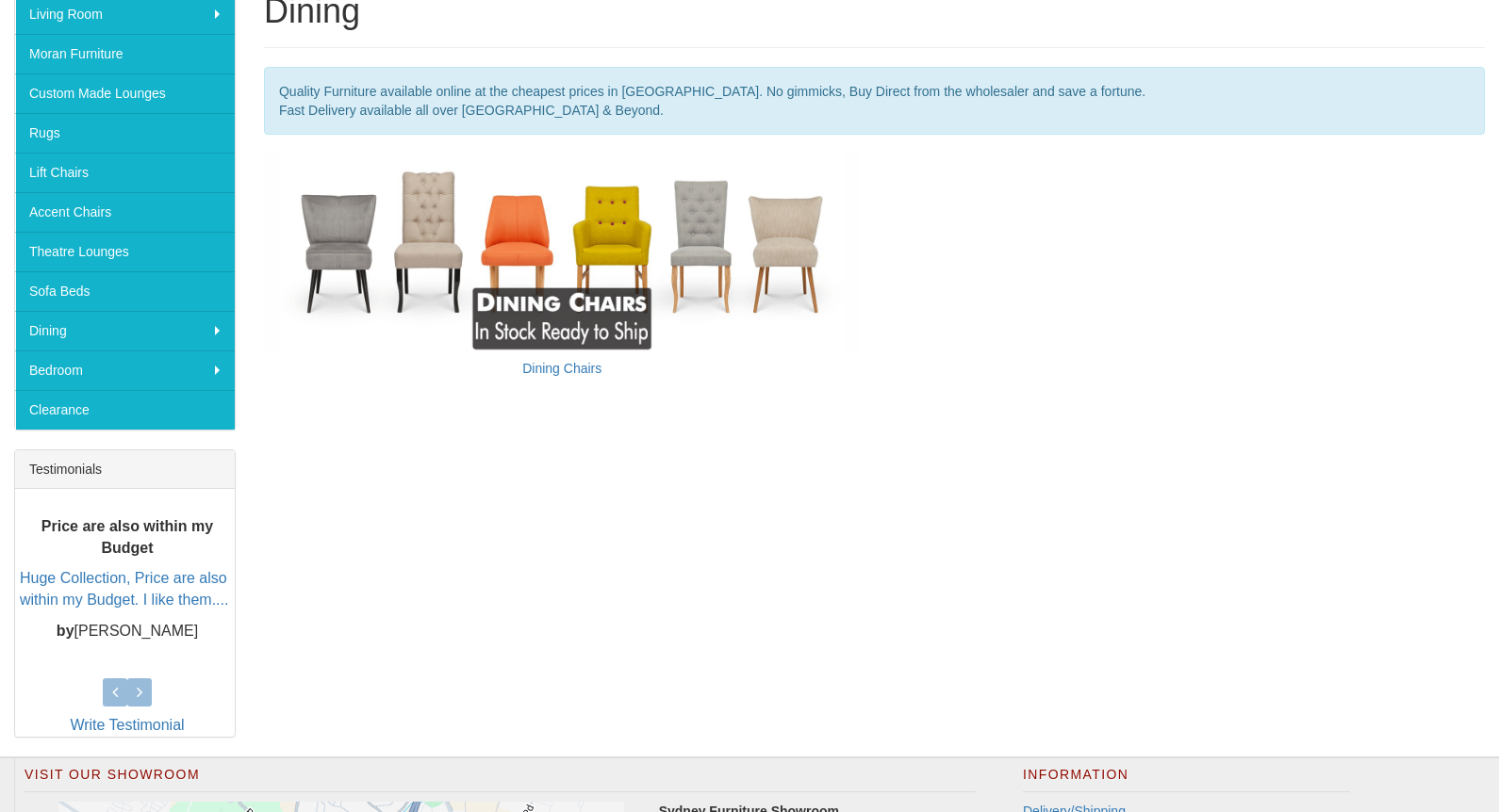
scroll to position [671, 0]
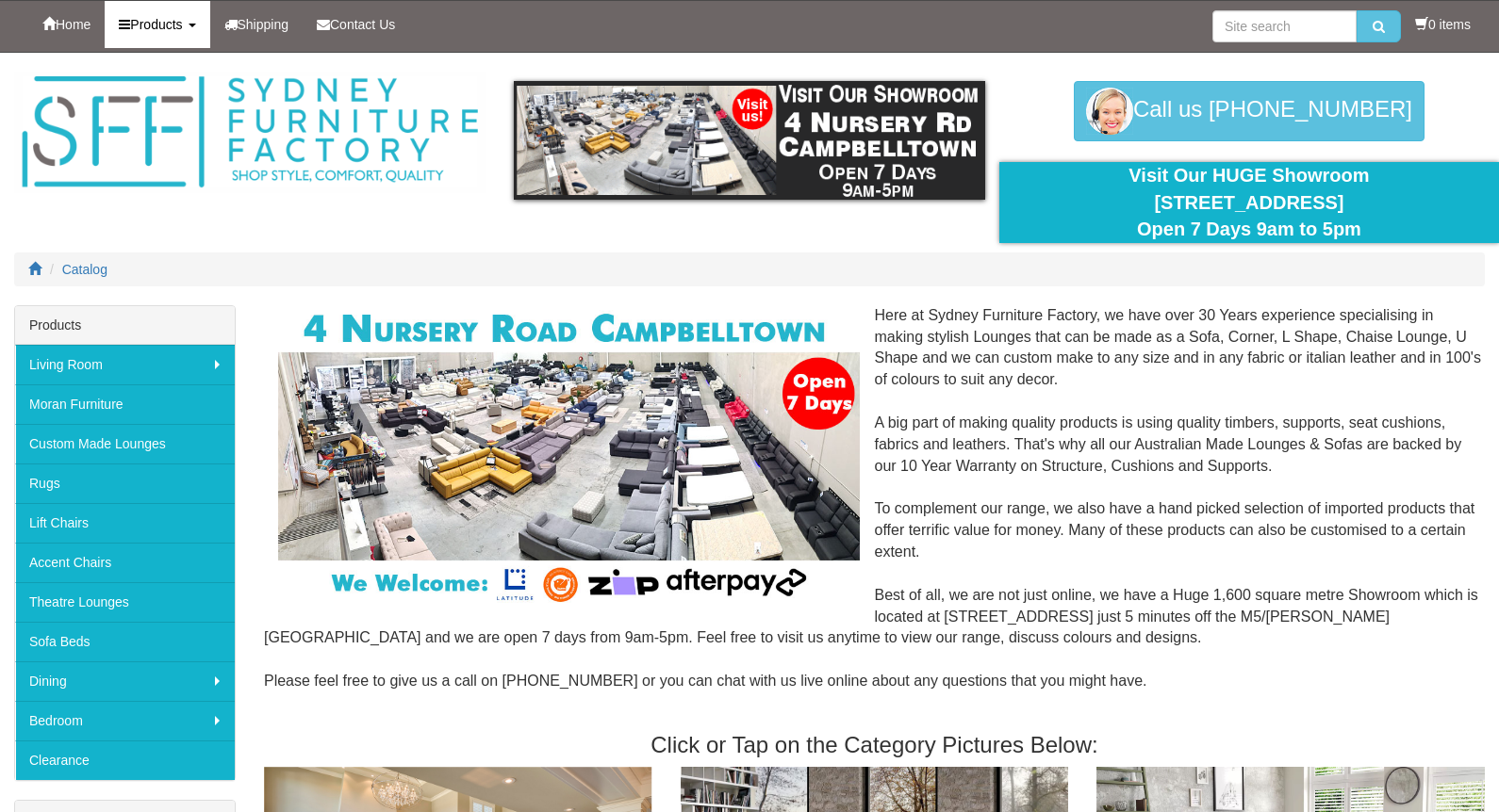
click at [150, 25] on span "Products" at bounding box center [156, 23] width 52 height 15
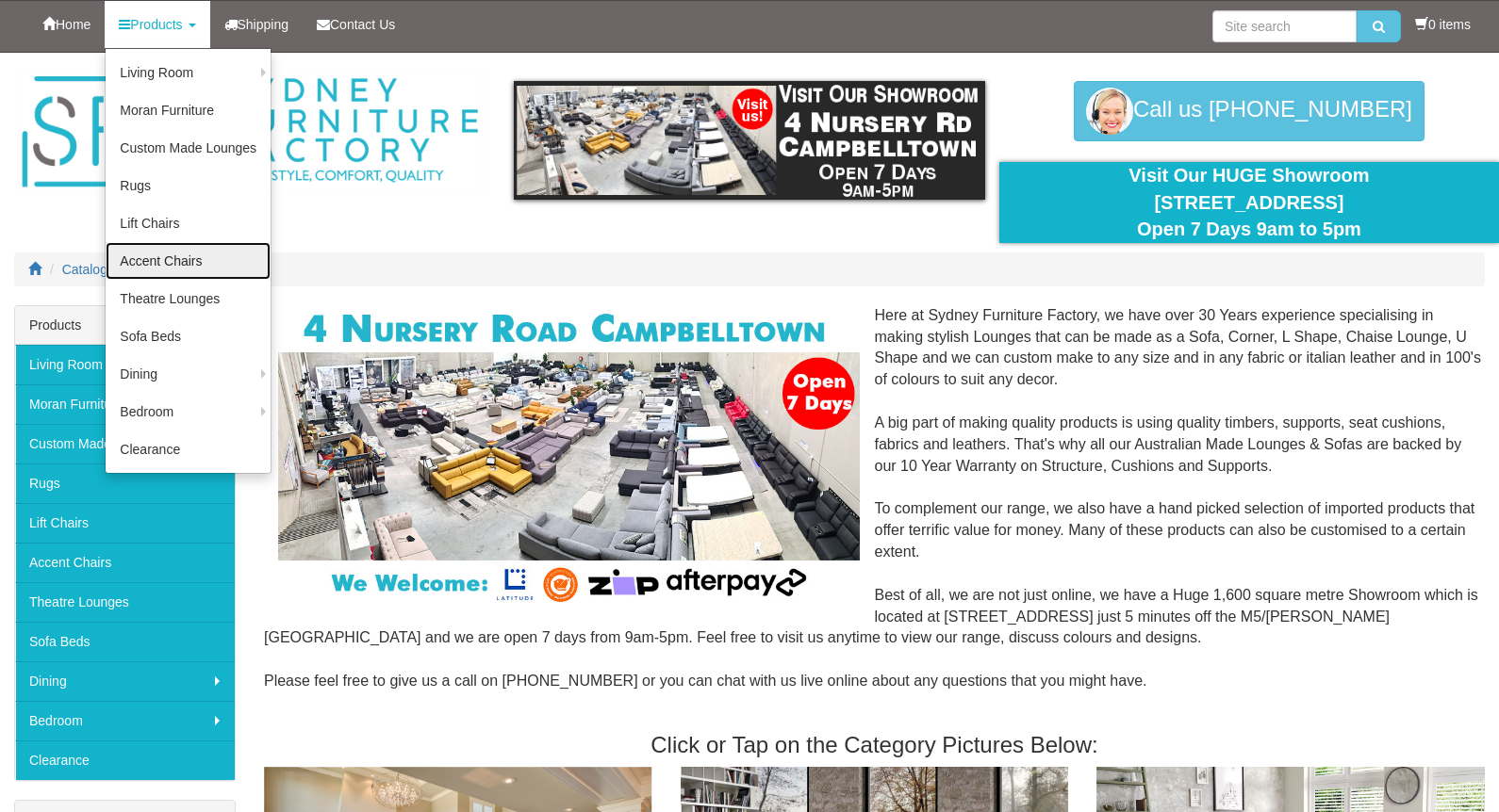
click at [171, 259] on link "Accent Chairs" at bounding box center [187, 261] width 165 height 38
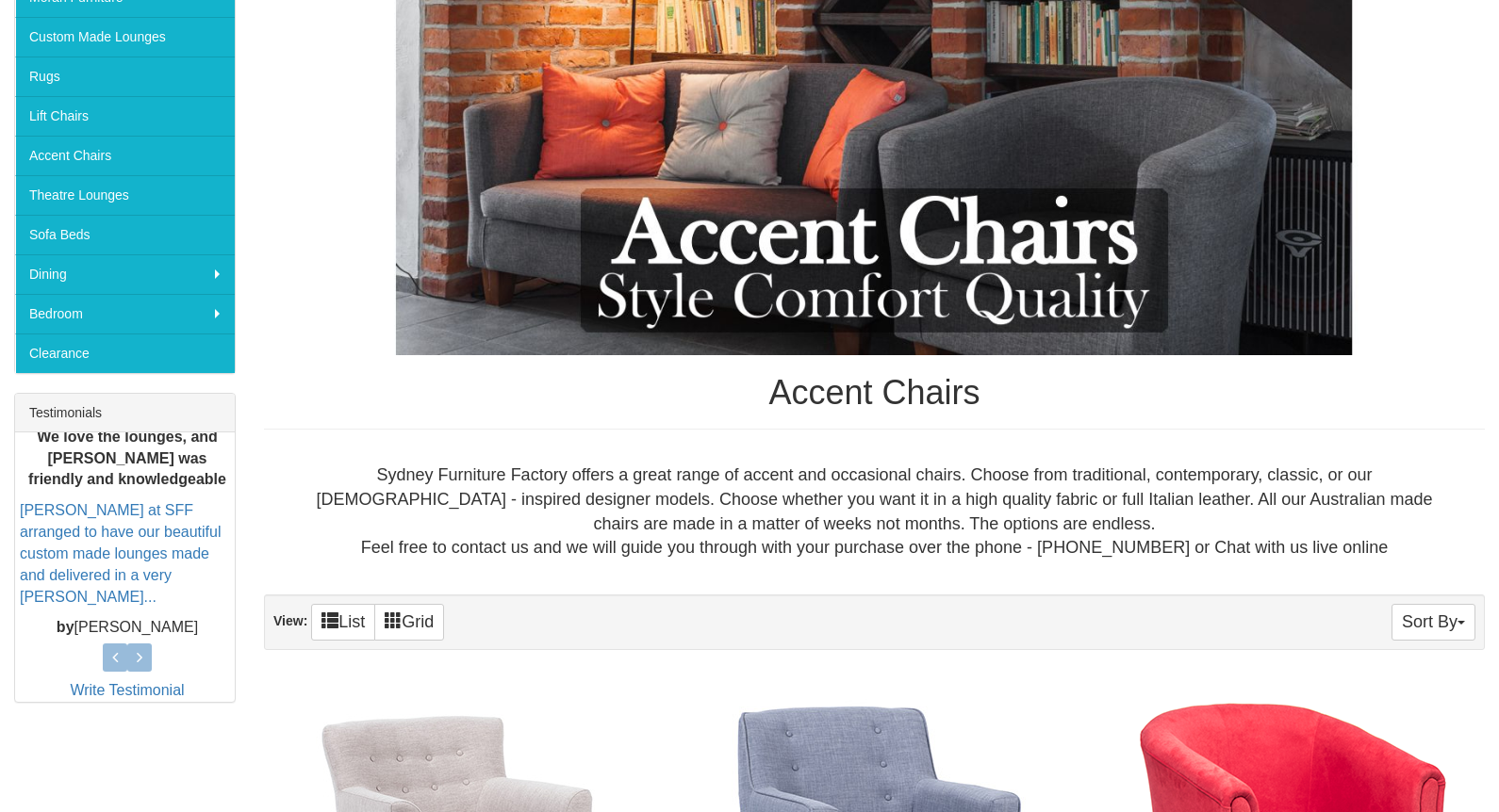
scroll to position [277, 0]
